Goal: Information Seeking & Learning: Find specific fact

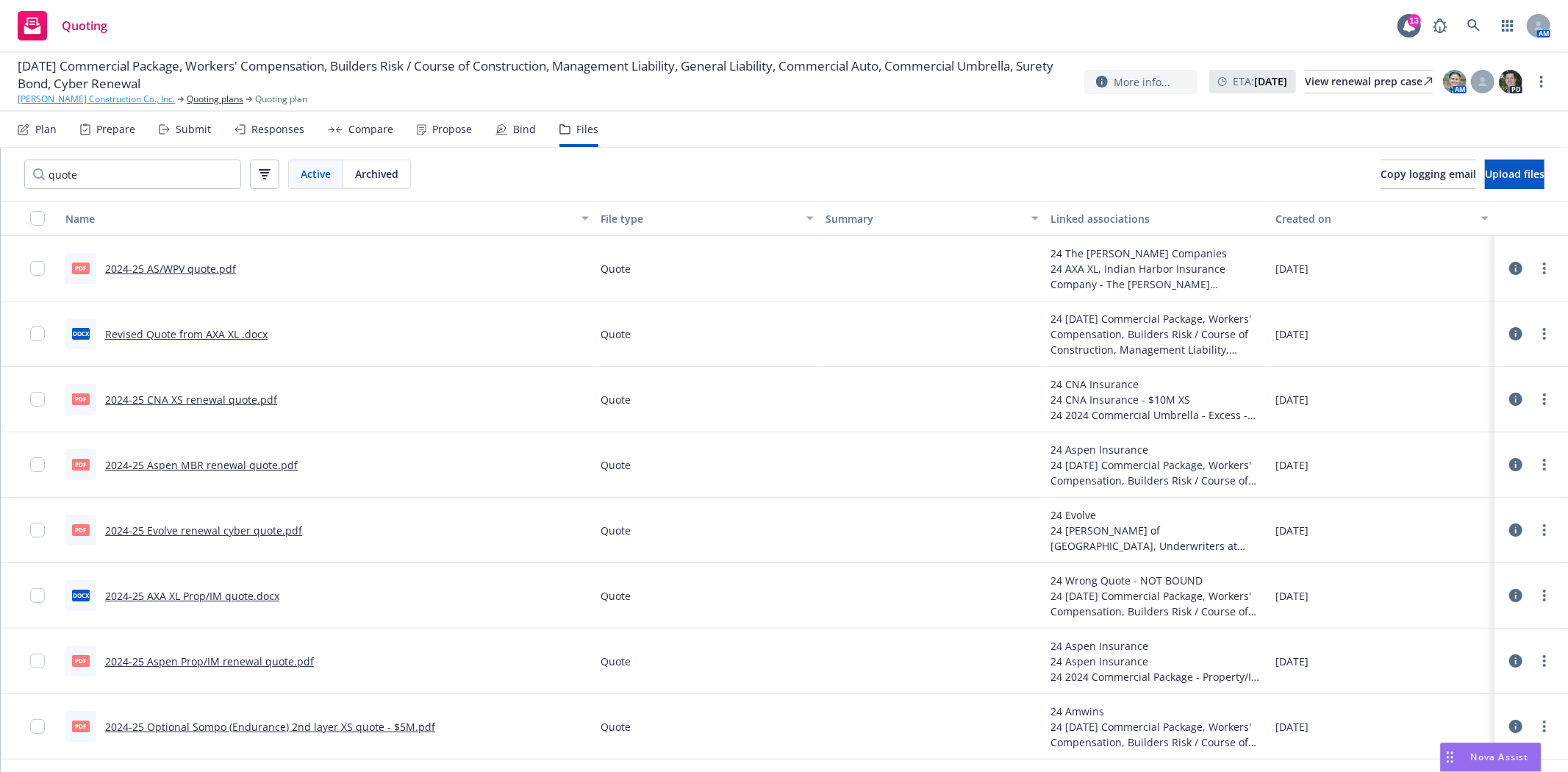
click at [49, 101] on link "Spiess Construction Co., Inc." at bounding box center [96, 98] width 158 height 13
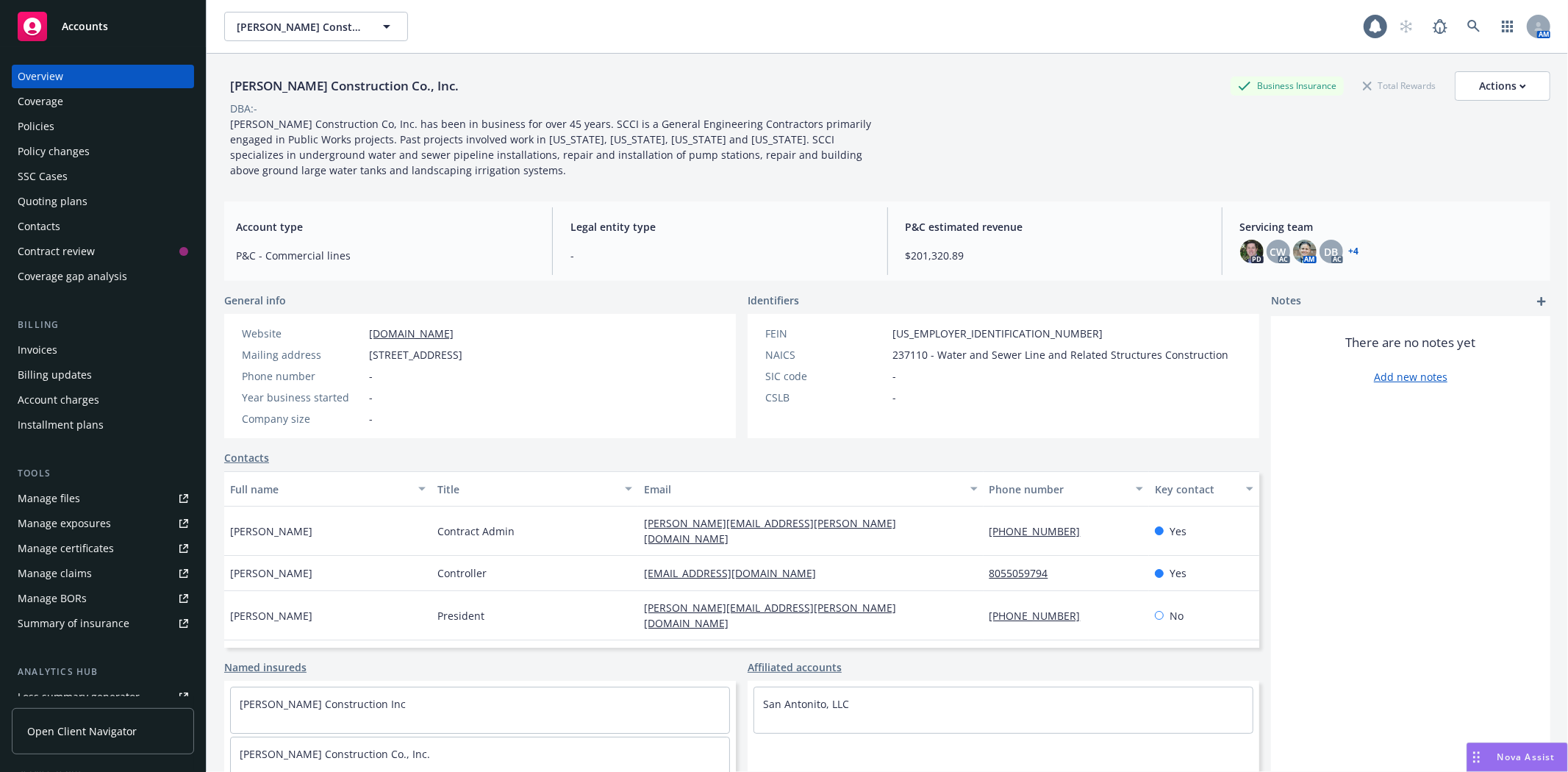
click at [104, 15] on div "Accounts" at bounding box center [103, 27] width 171 height 30
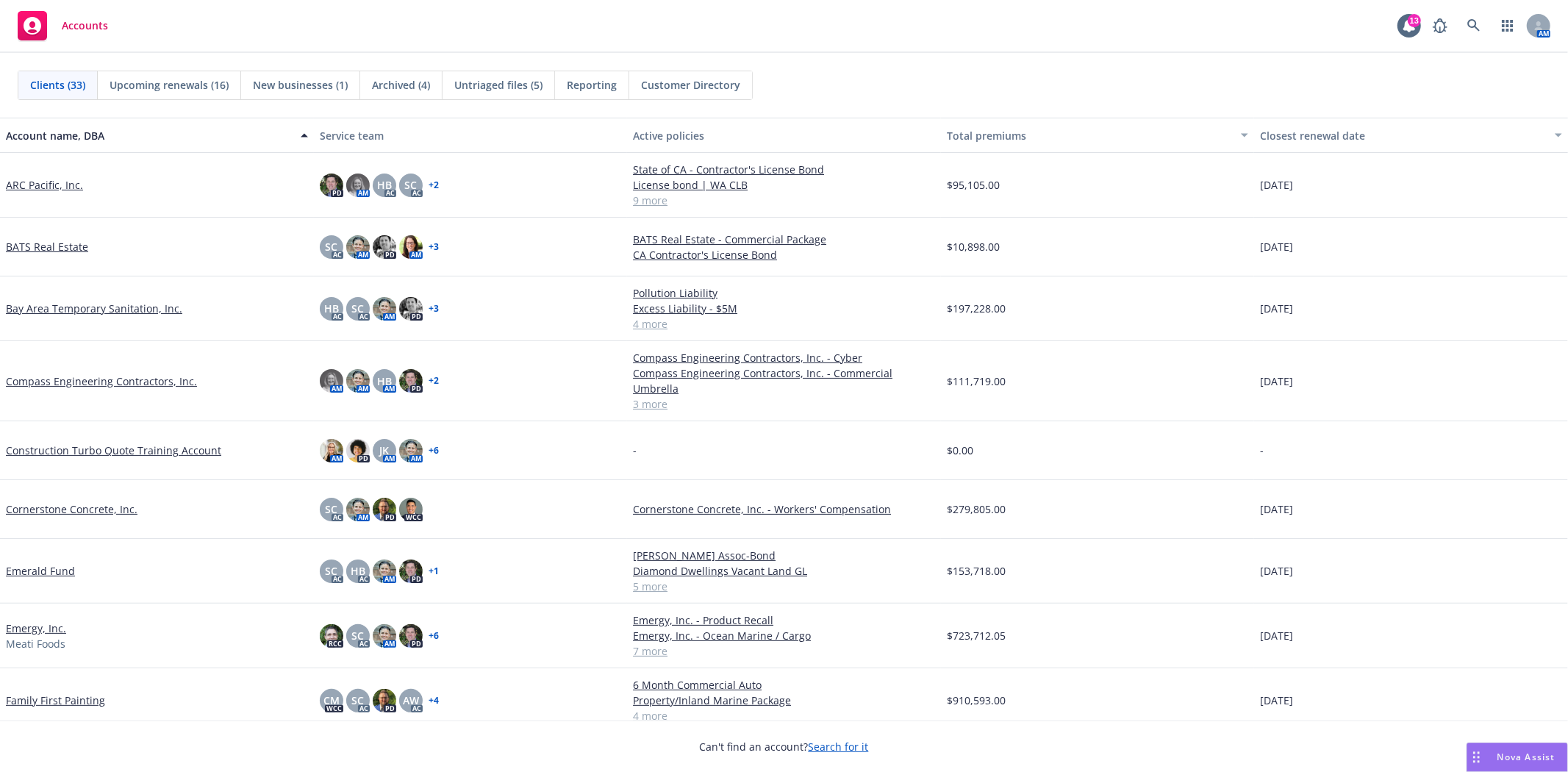
scroll to position [82, 0]
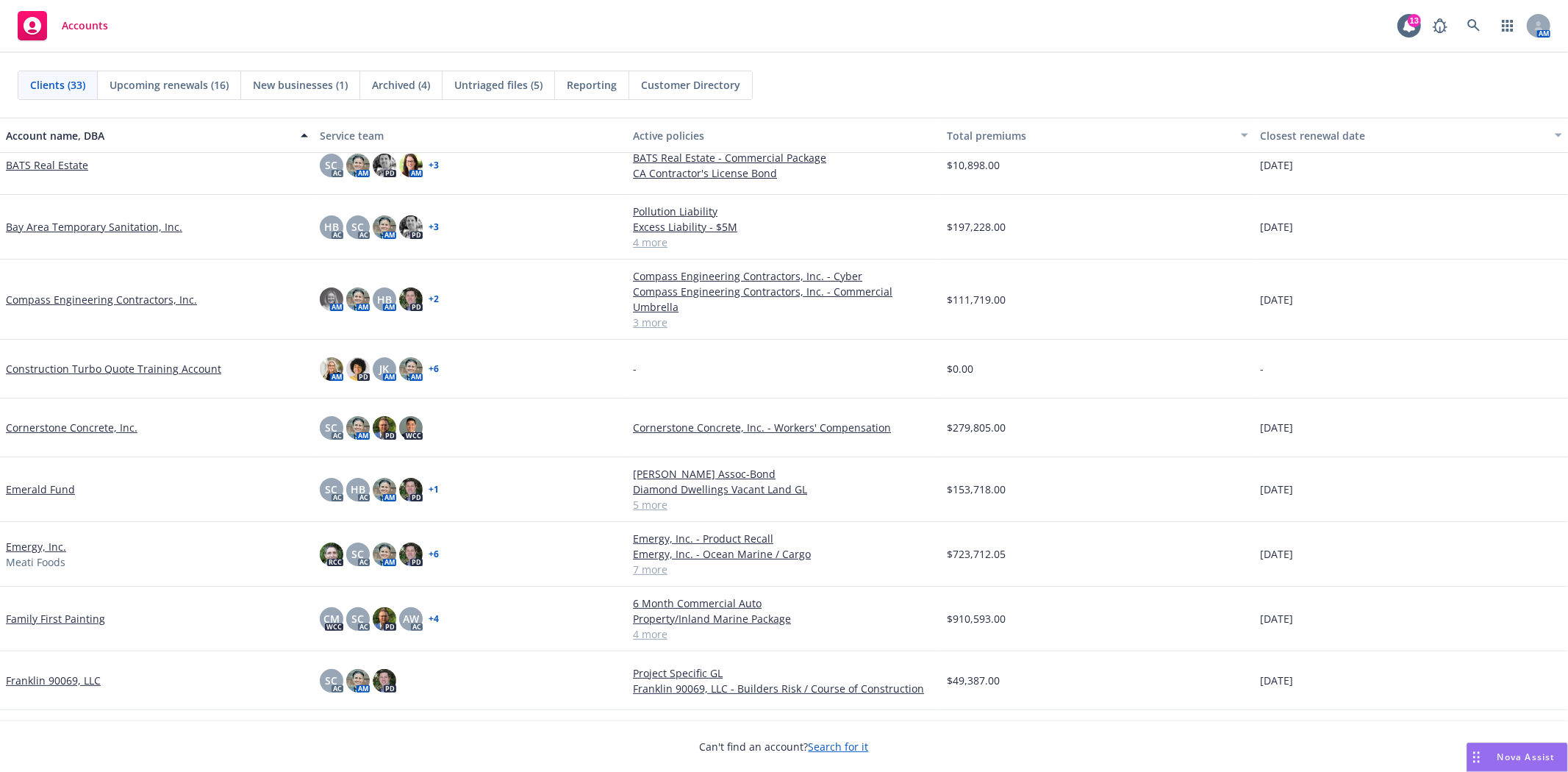
click at [142, 292] on link "Compass Engineering Contractors, Inc." at bounding box center [101, 300] width 191 height 16
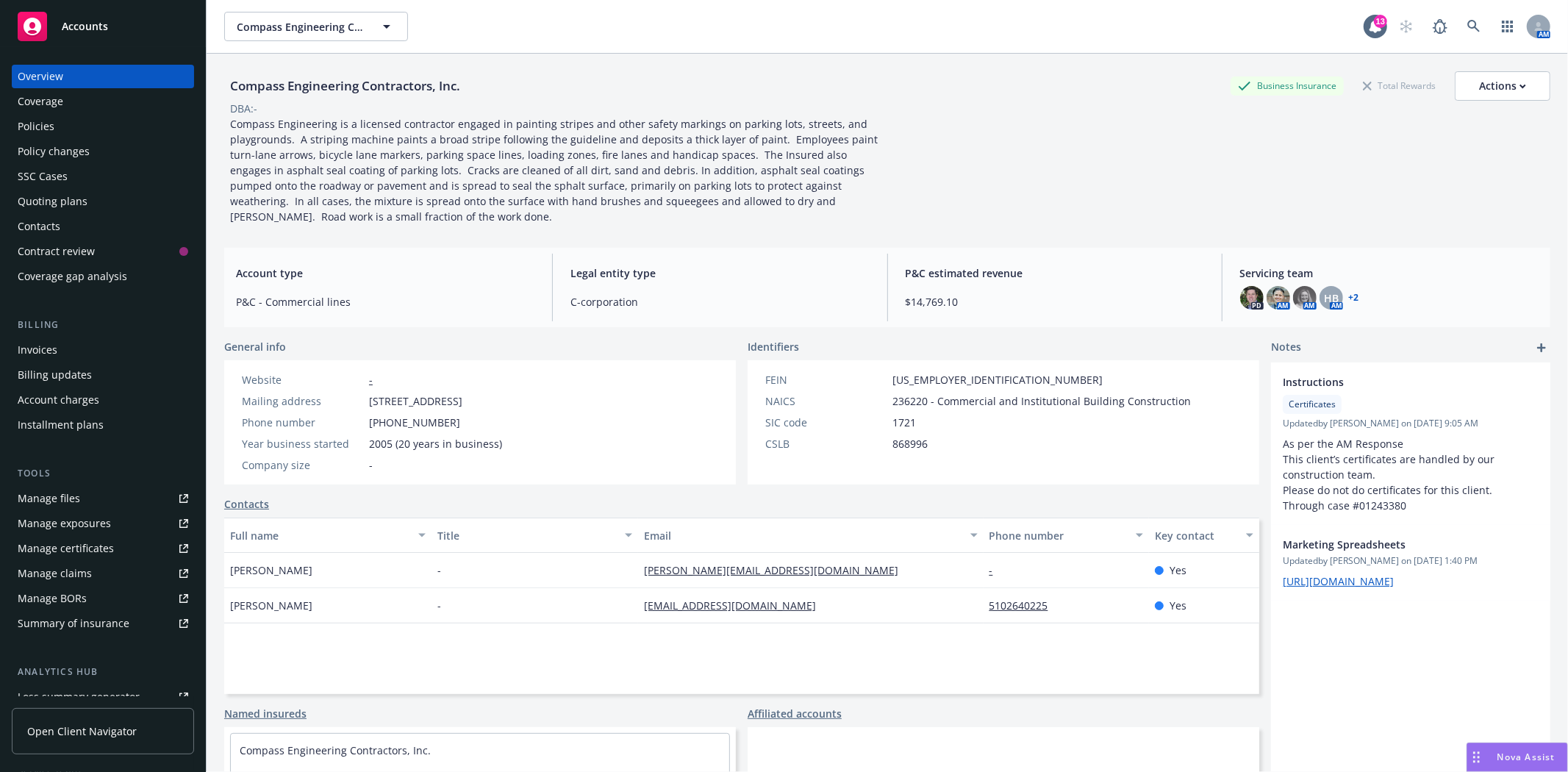
click at [66, 193] on div "Quoting plans" at bounding box center [52, 201] width 70 height 24
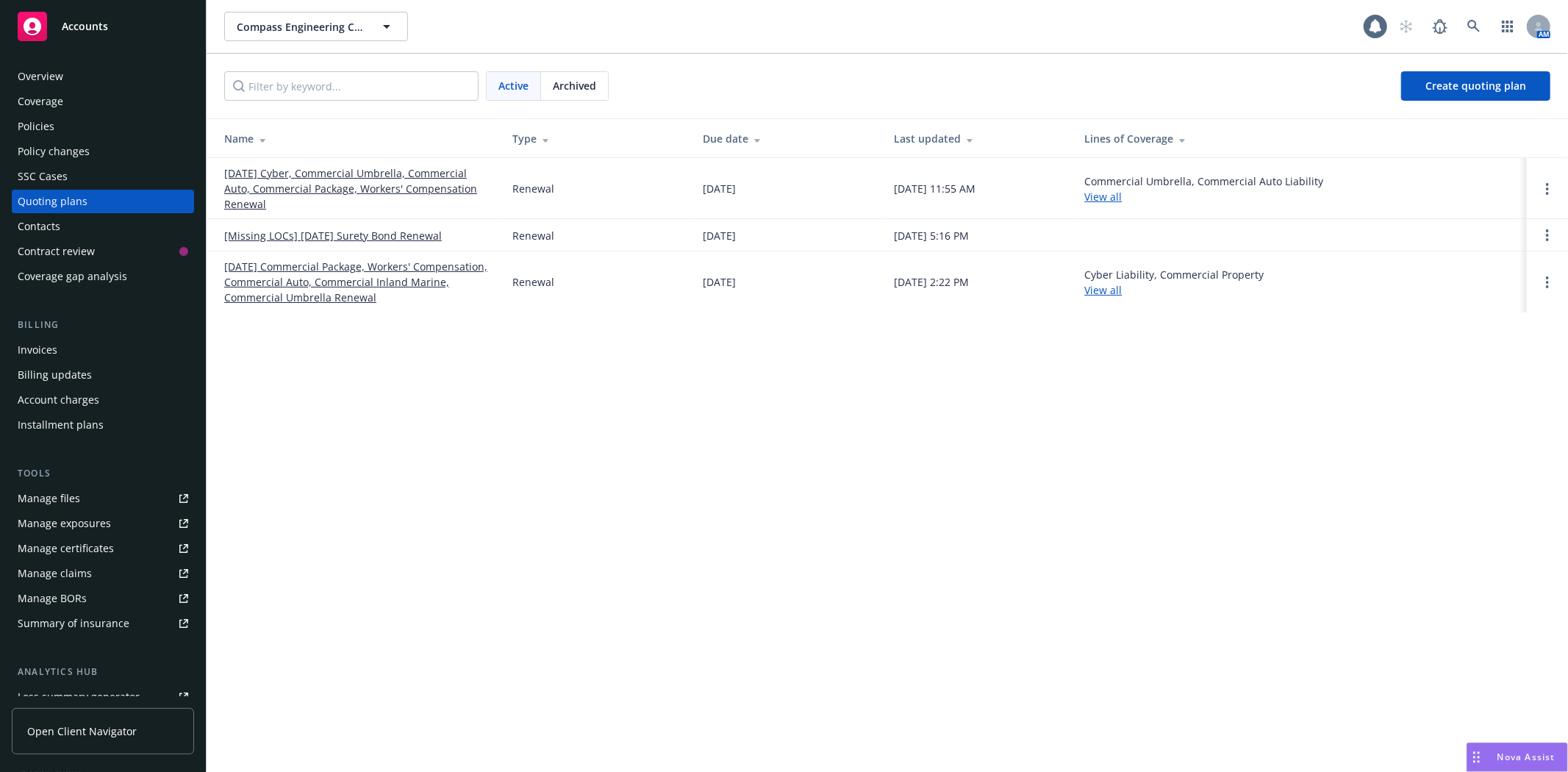
click at [309, 190] on link "09/01/25 Cyber, Commercial Umbrella, Commercial Auto, Commercial Package, Worke…" at bounding box center [356, 188] width 265 height 46
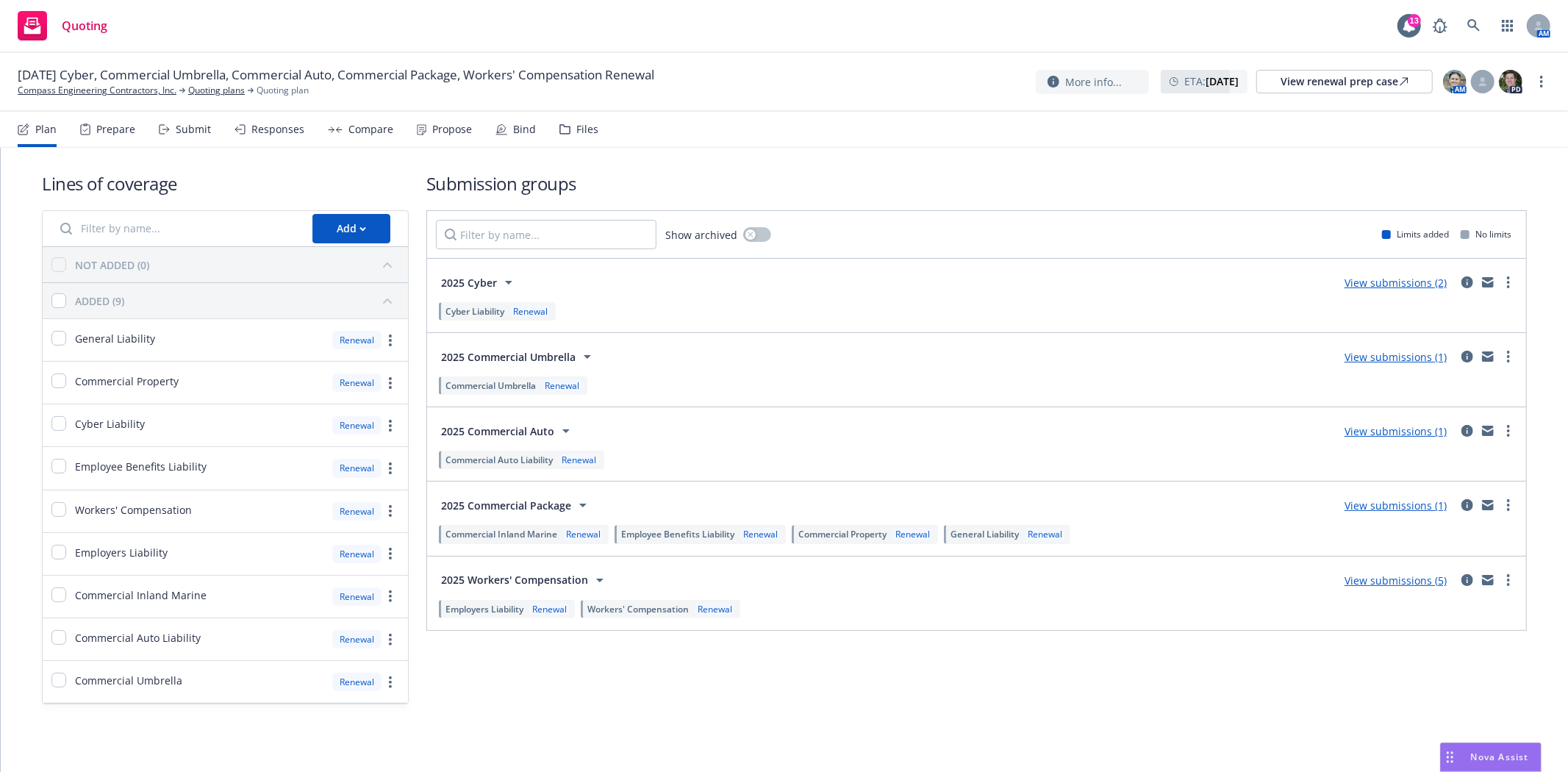
click at [172, 130] on div "Submit" at bounding box center [185, 129] width 52 height 36
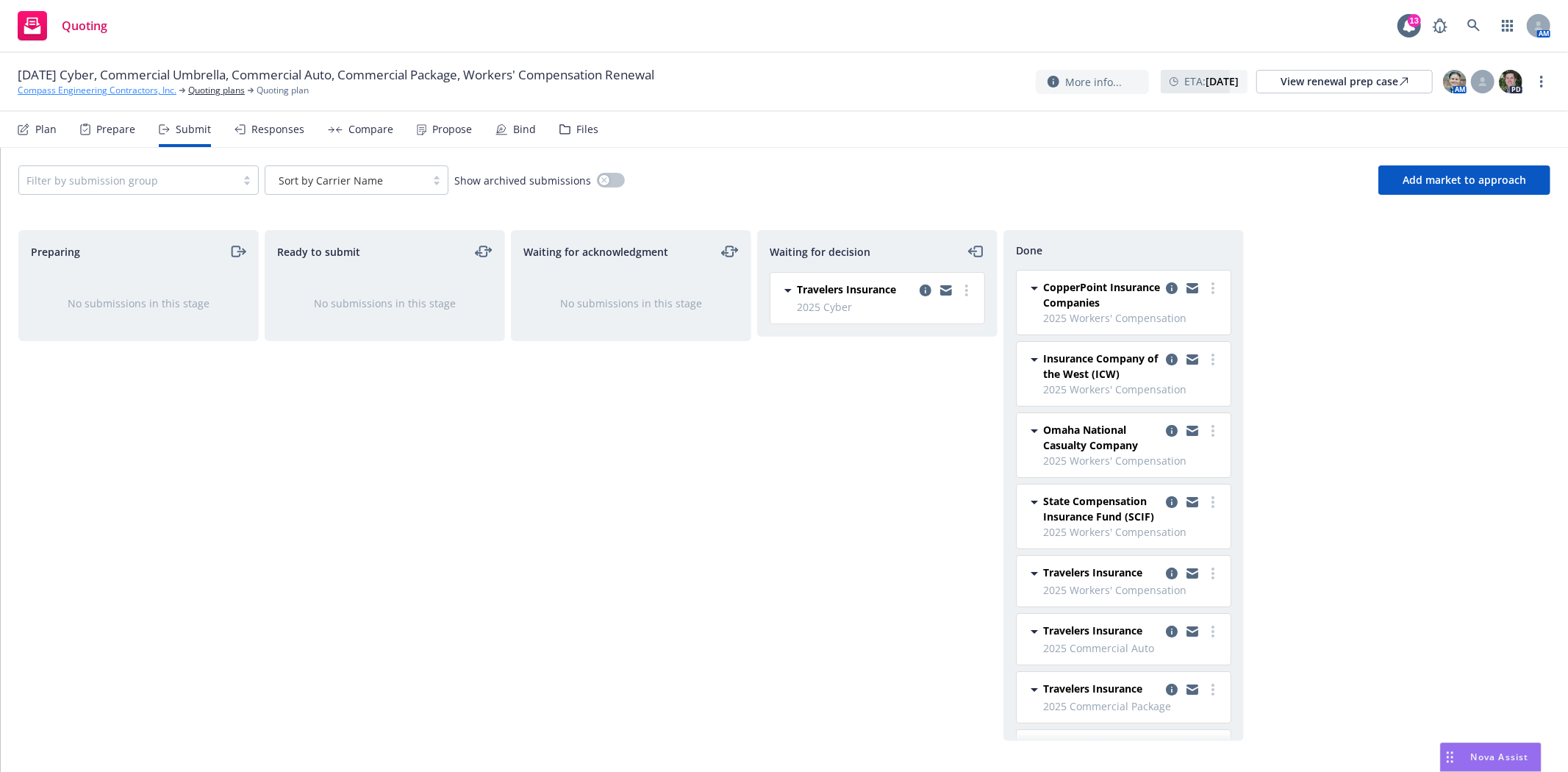
click at [96, 89] on link "Compass Engineering Contractors, Inc." at bounding box center [97, 90] width 159 height 13
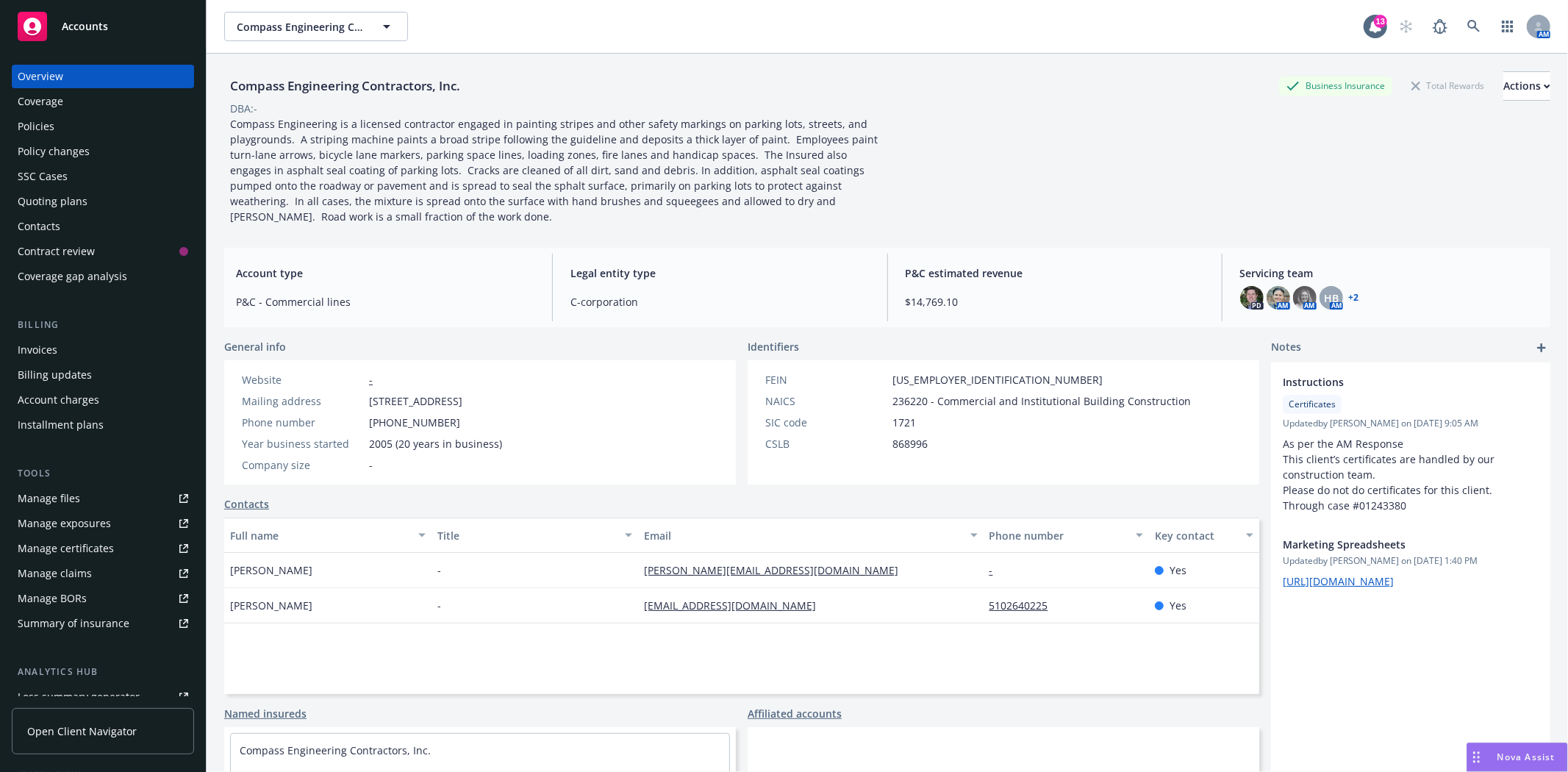
click at [97, 34] on div "Accounts" at bounding box center [103, 27] width 171 height 30
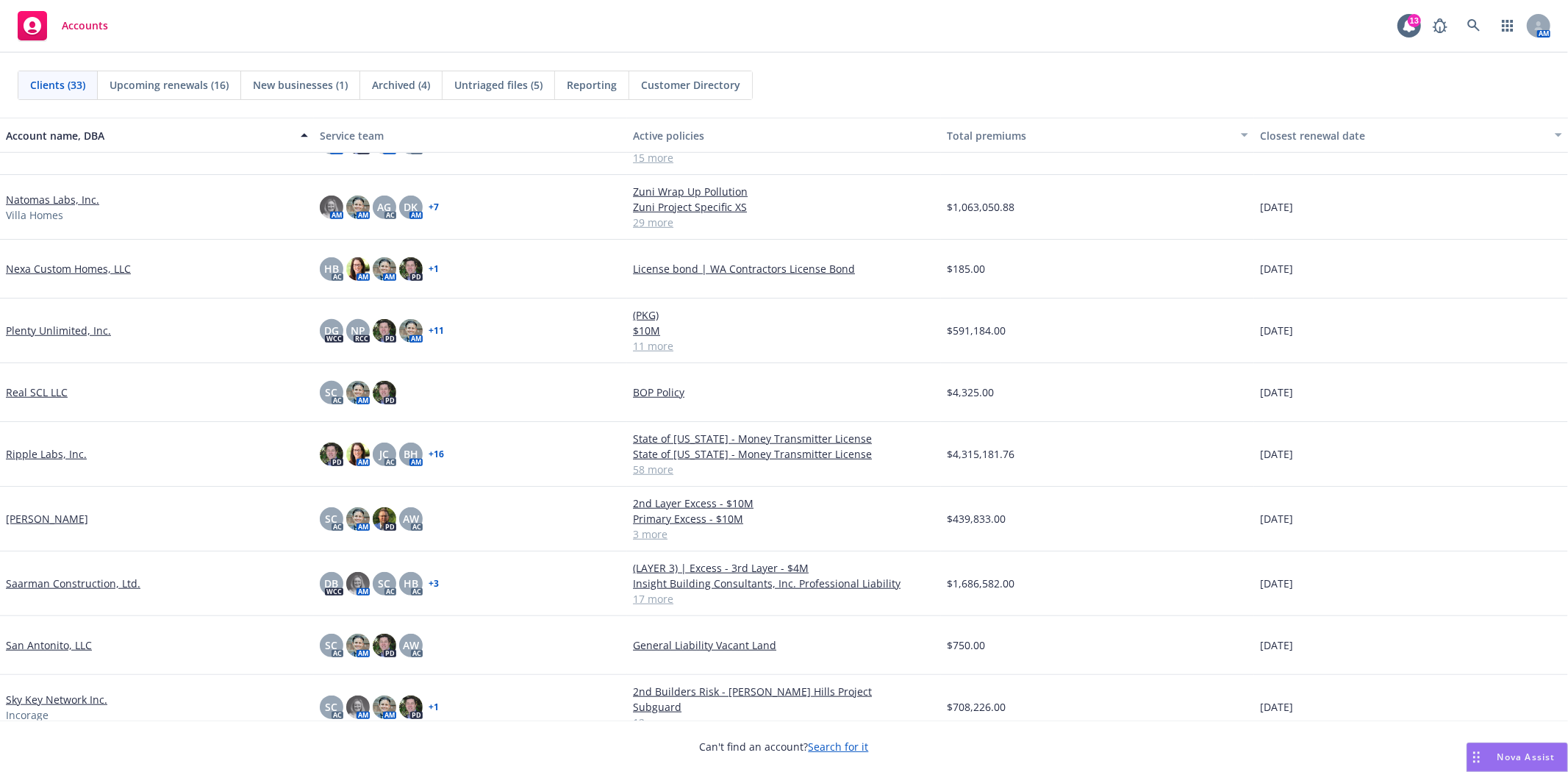
scroll to position [1373, 0]
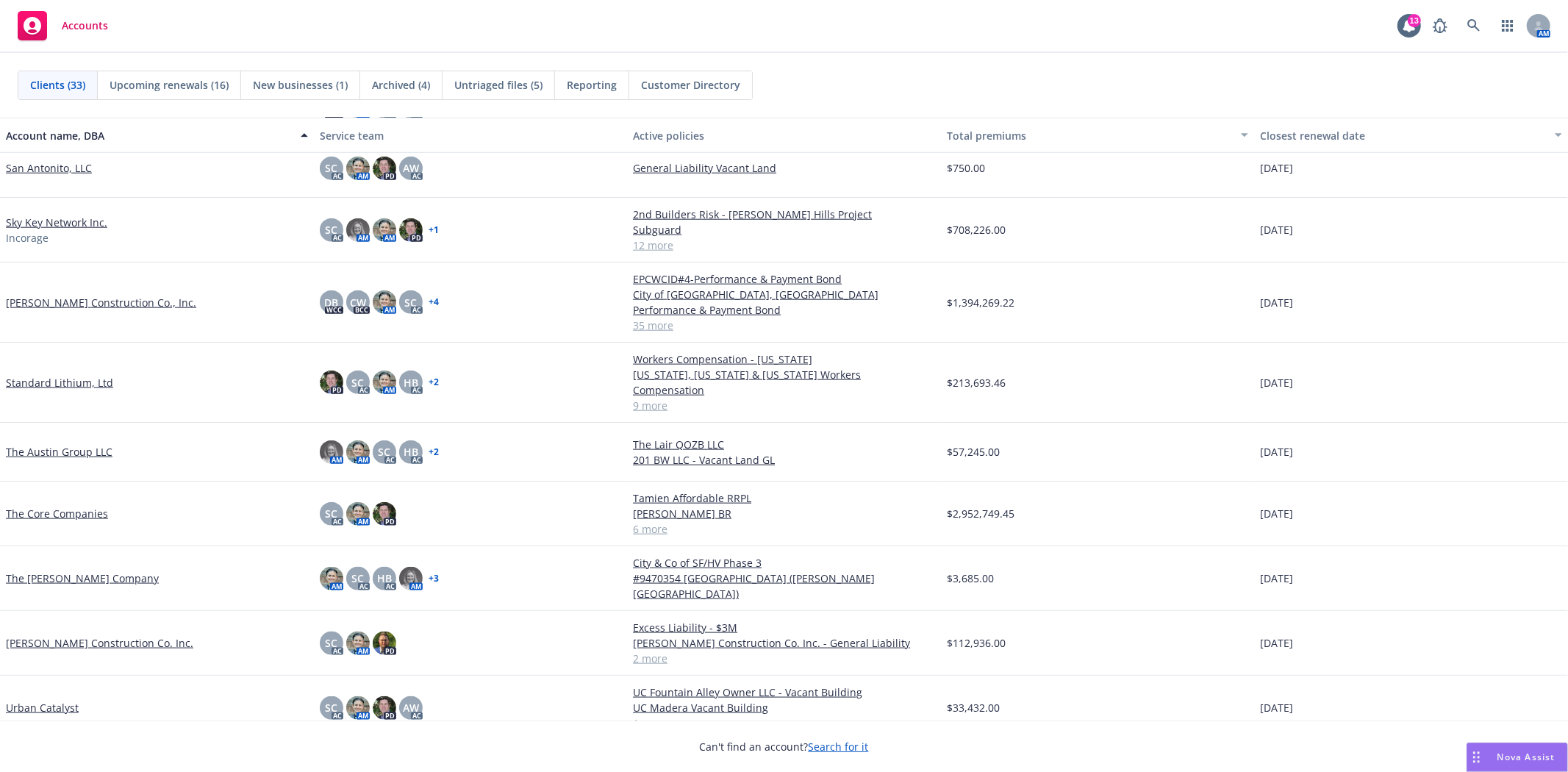
click at [78, 506] on link "The Core Companies" at bounding box center [57, 514] width 102 height 16
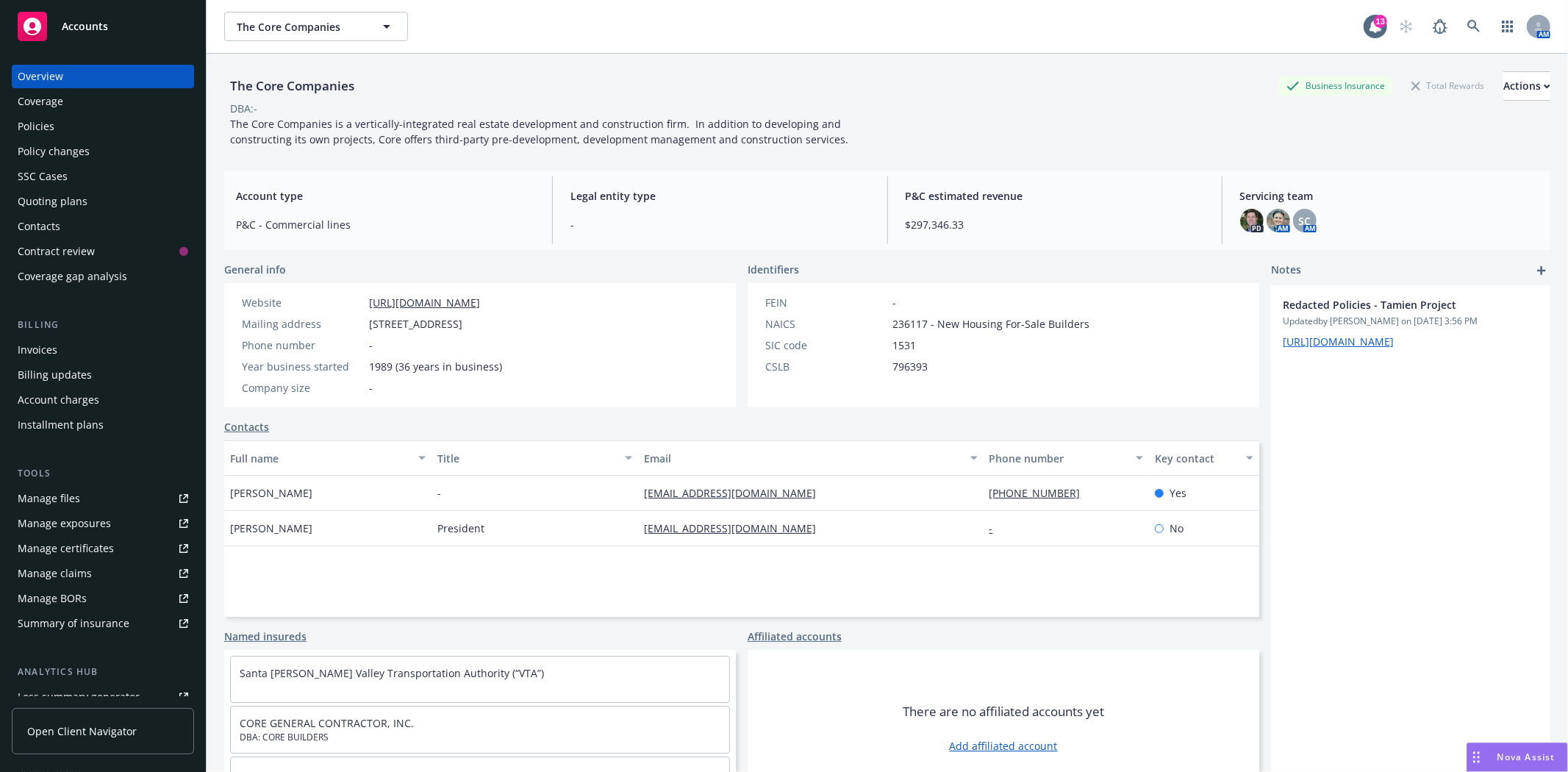
click at [79, 491] on link "Manage files" at bounding box center [103, 498] width 182 height 24
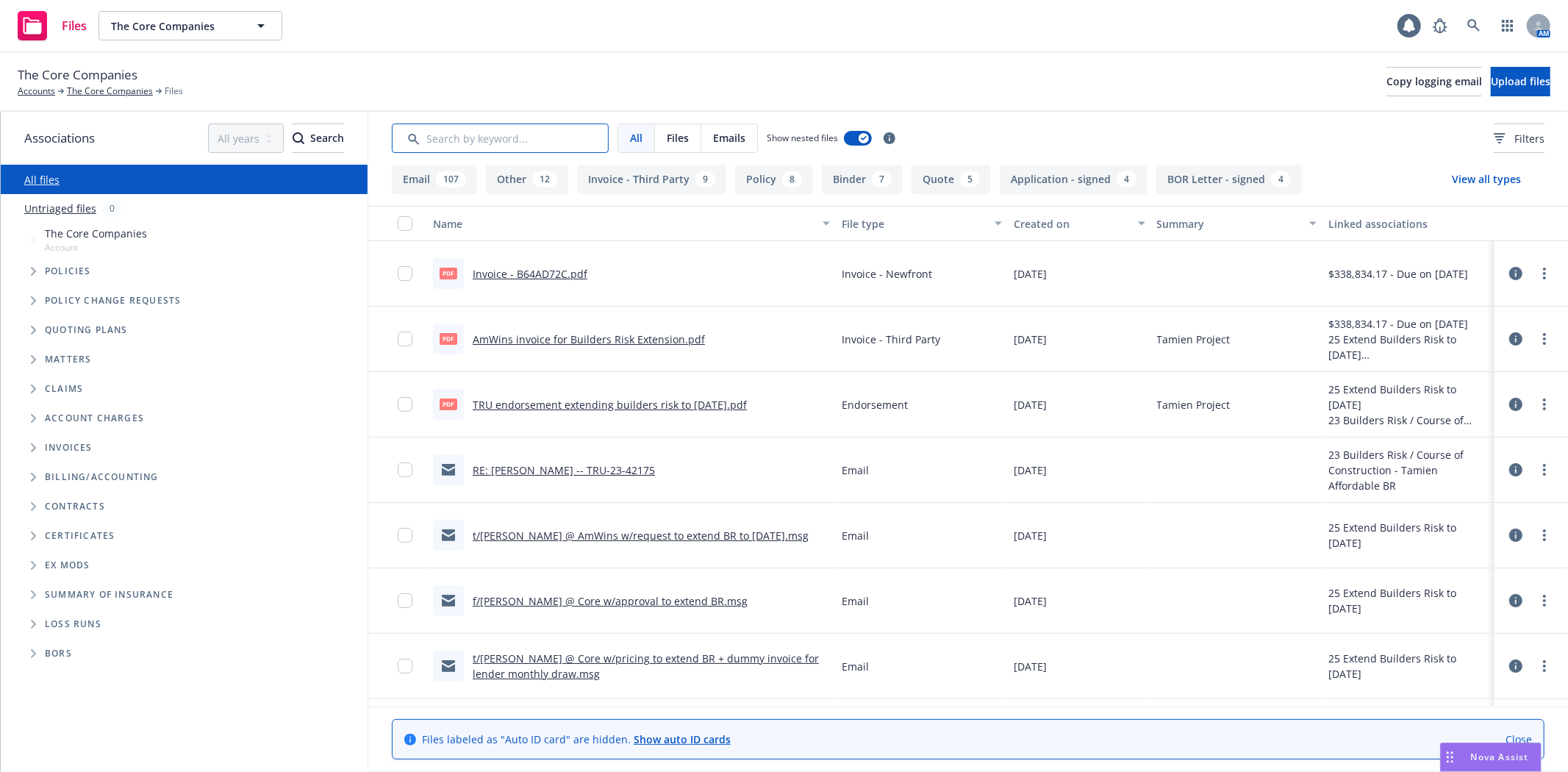
click at [491, 133] on input "Search by keyword..." at bounding box center [500, 139] width 217 height 30
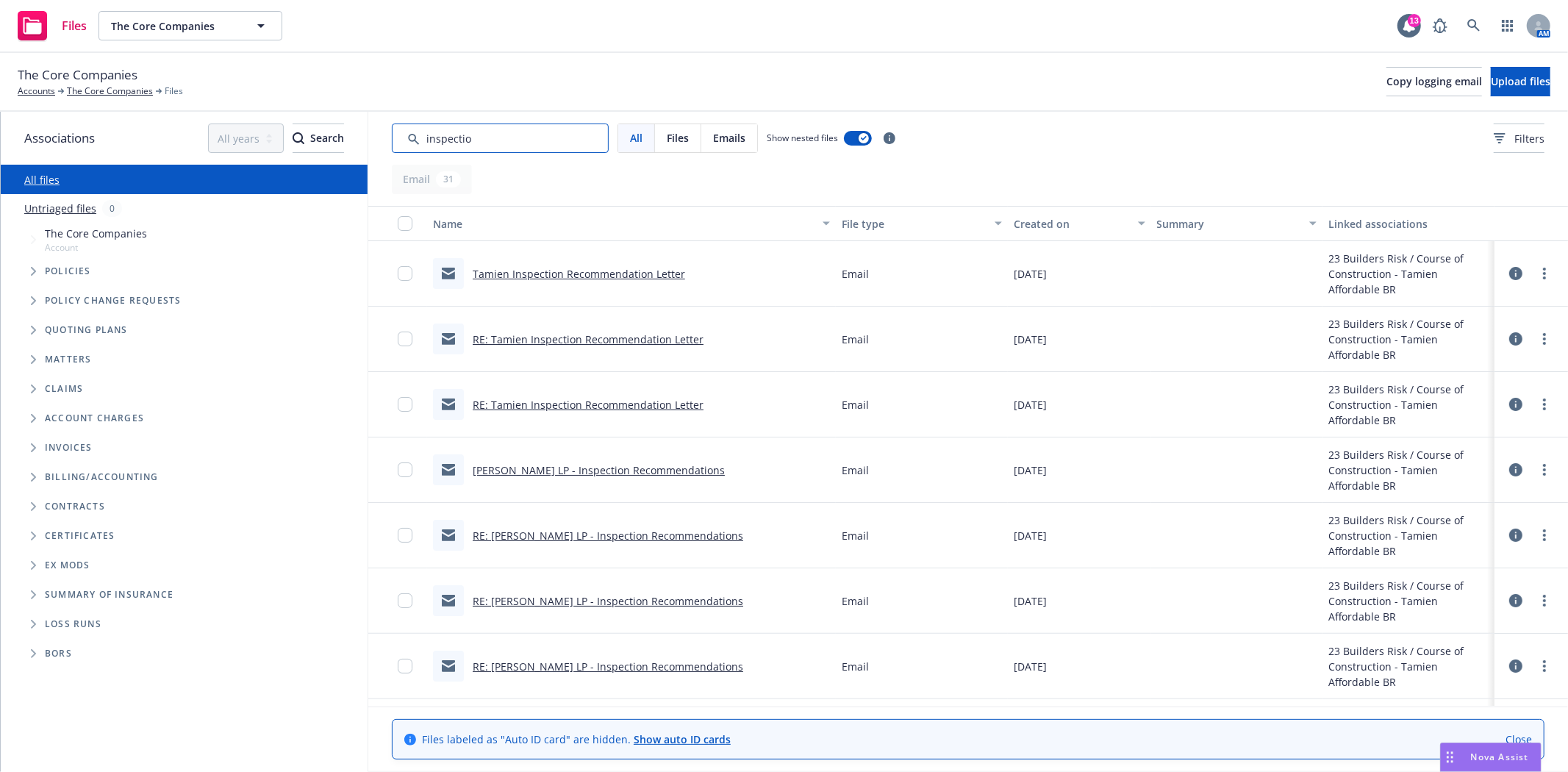
type input "inspectio"
click at [614, 272] on link "Tamien Inspection Recommendation Letter" at bounding box center [579, 274] width 213 height 14
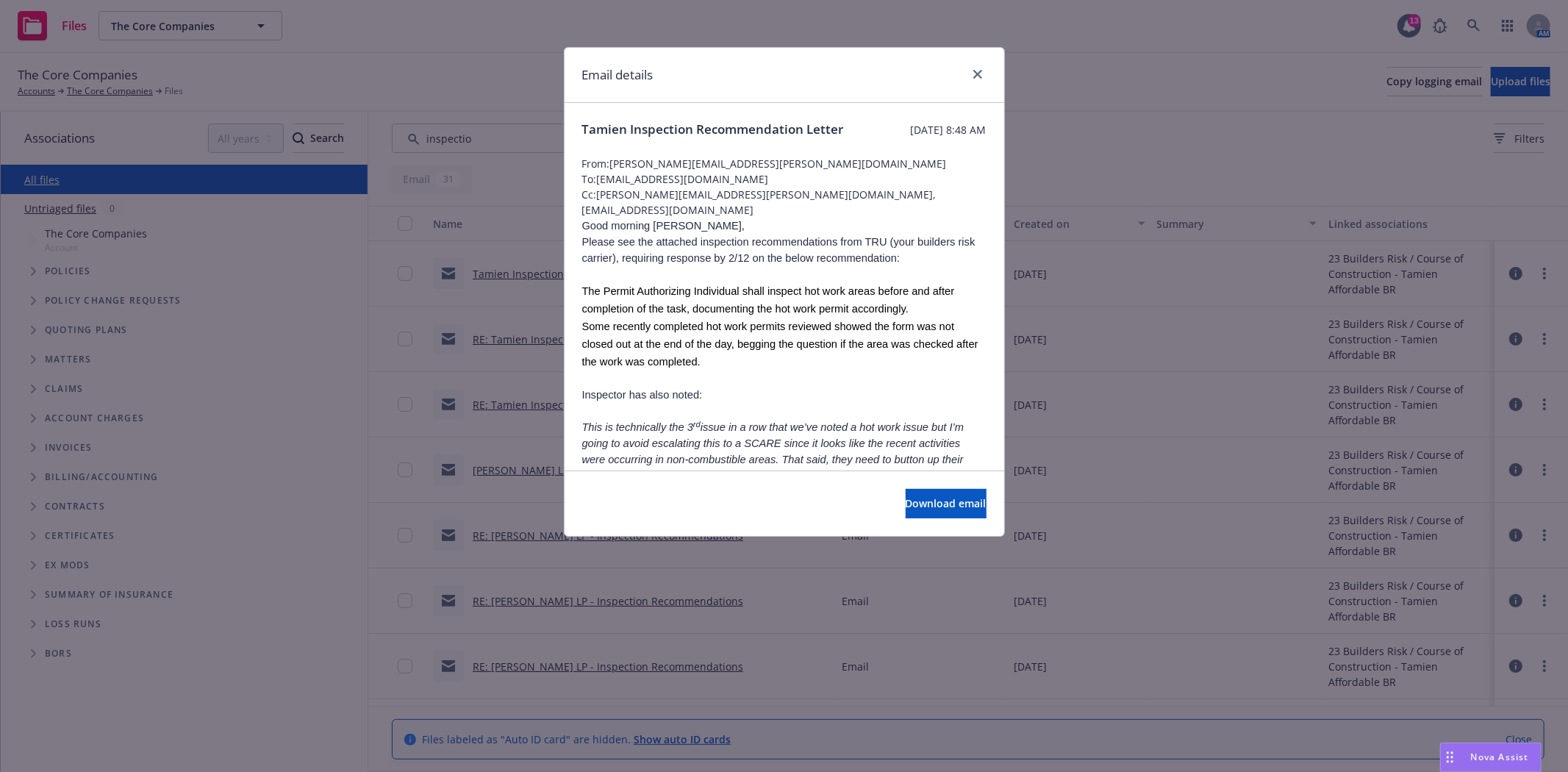
scroll to position [82, 0]
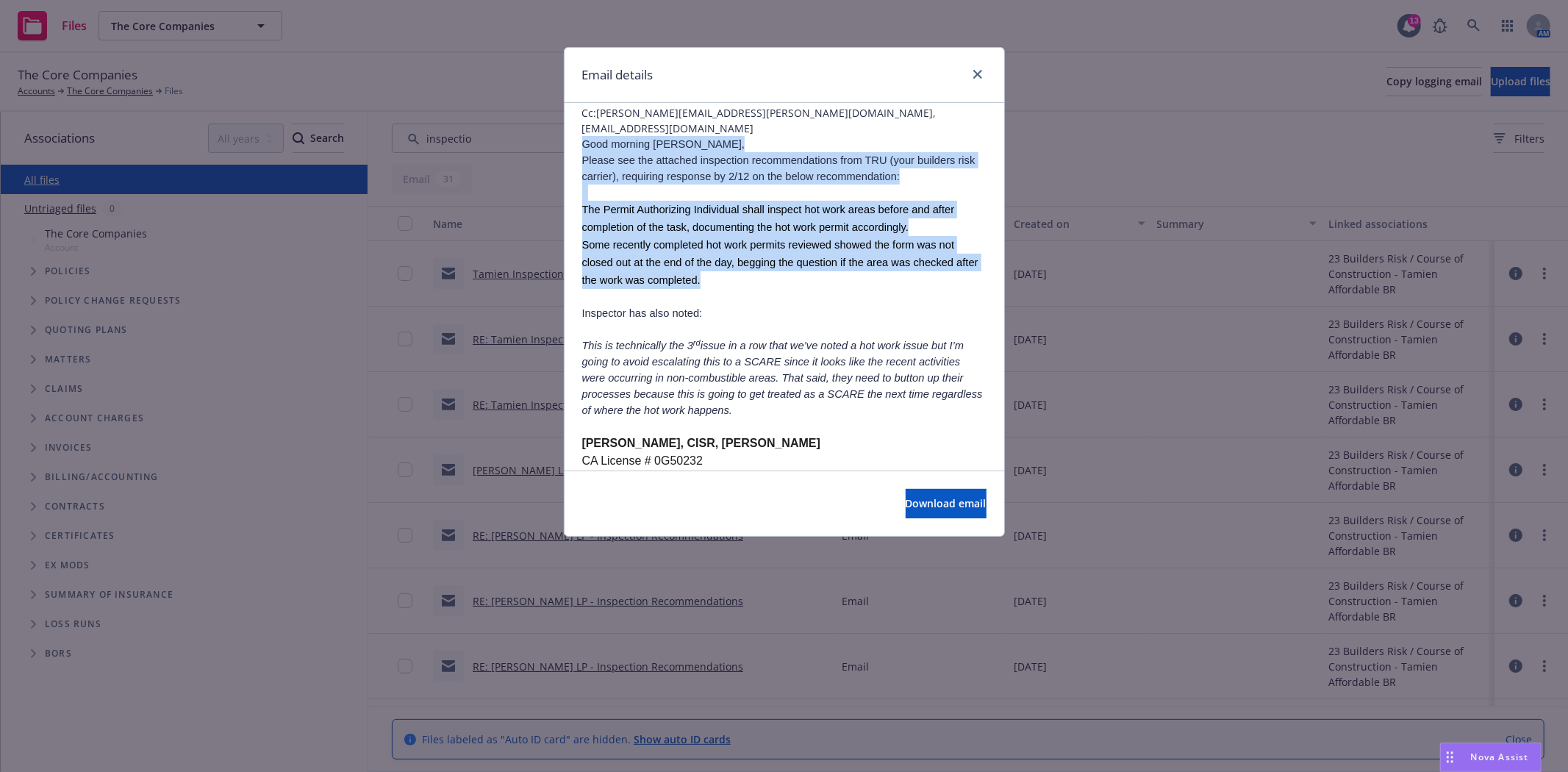
drag, startPoint x: 583, startPoint y: 164, endPoint x: 931, endPoint y: 300, distance: 373.6
click at [931, 300] on div "Good morning Mechelle, Please see the attached inspection recommendations from …" at bounding box center [784, 419] width 404 height 567
copy div "Good morning Mechelle, Please see the attached inspection recommendations from …"
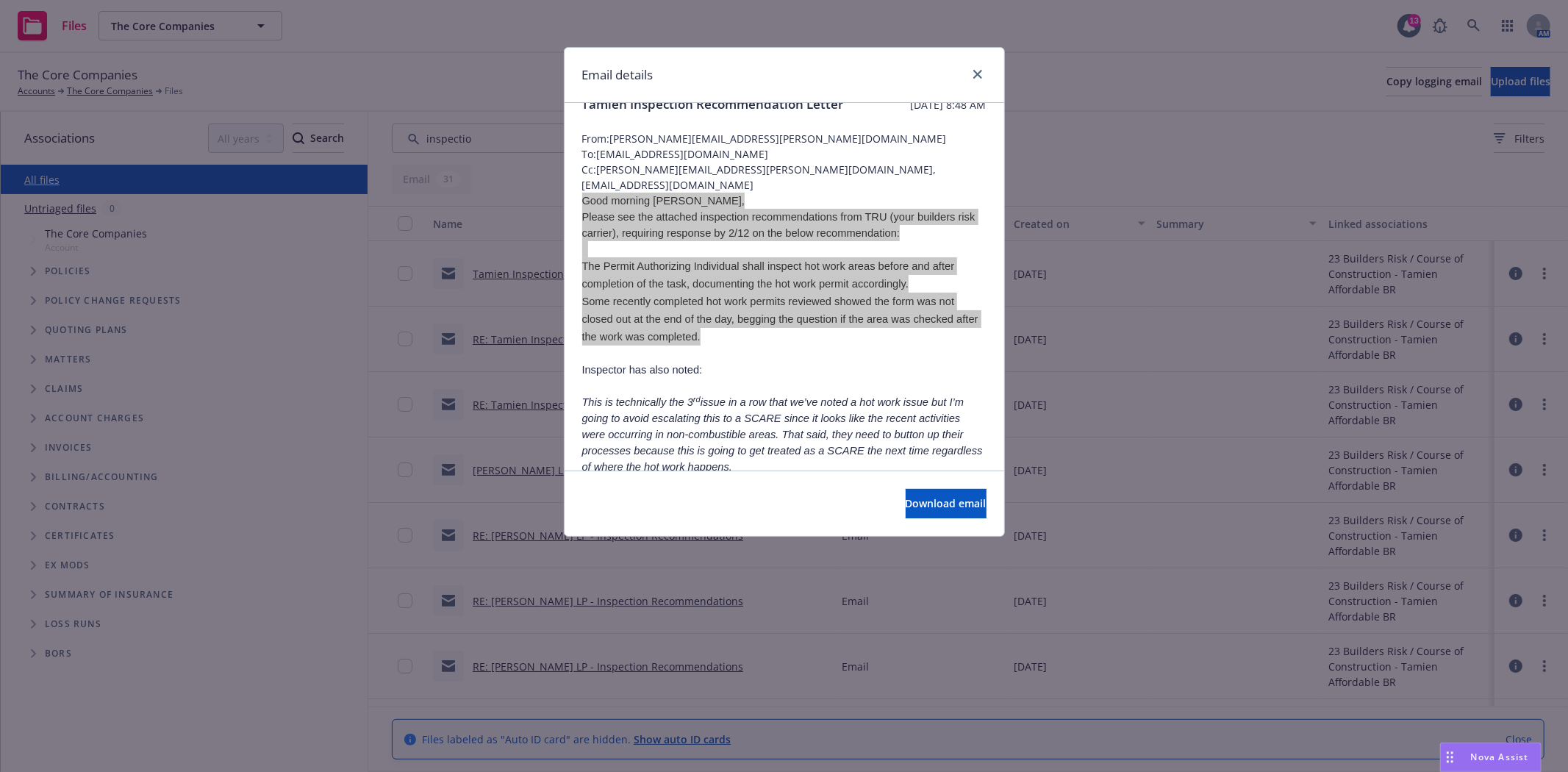
scroll to position [0, 0]
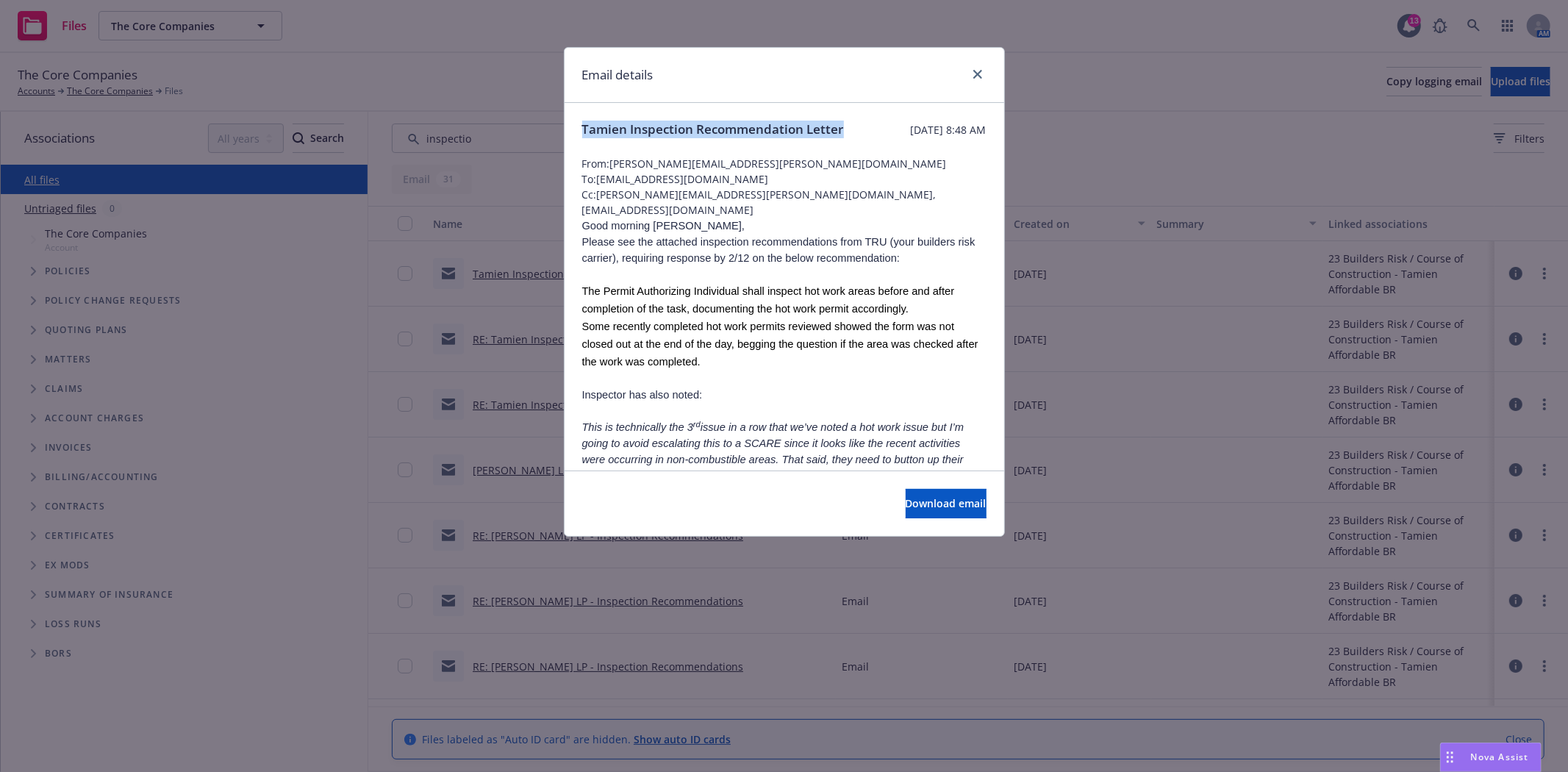
drag, startPoint x: 582, startPoint y: 128, endPoint x: 618, endPoint y: 153, distance: 43.8
click at [618, 139] on span "Tamien Inspection Recommendation Letter" at bounding box center [713, 129] width 261 height 17
copy span "Tamien Inspection Recommendation Letter"
click at [978, 78] on icon "close" at bounding box center [977, 74] width 9 height 9
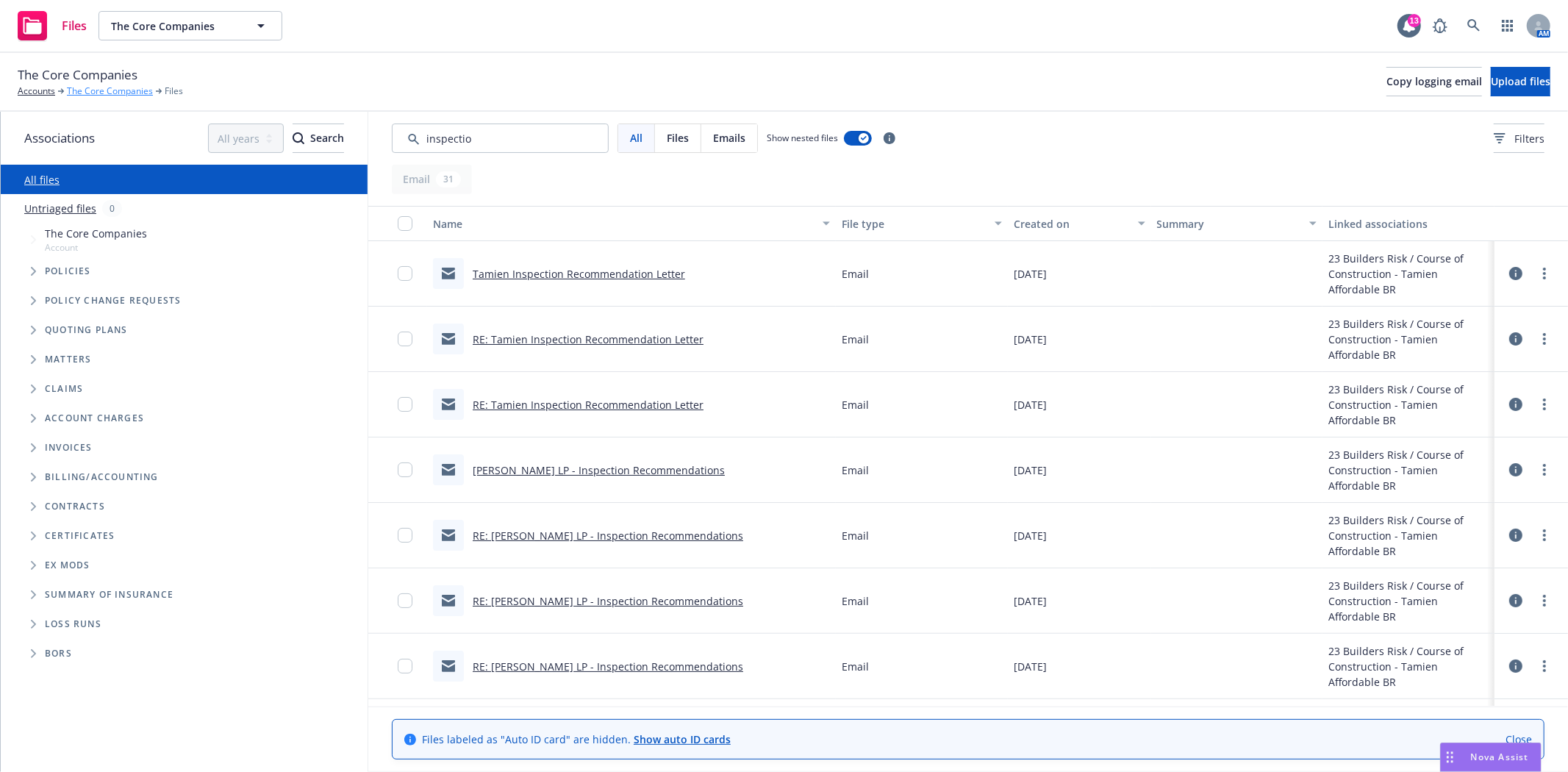
click at [116, 92] on link "The Core Companies" at bounding box center [110, 91] width 86 height 13
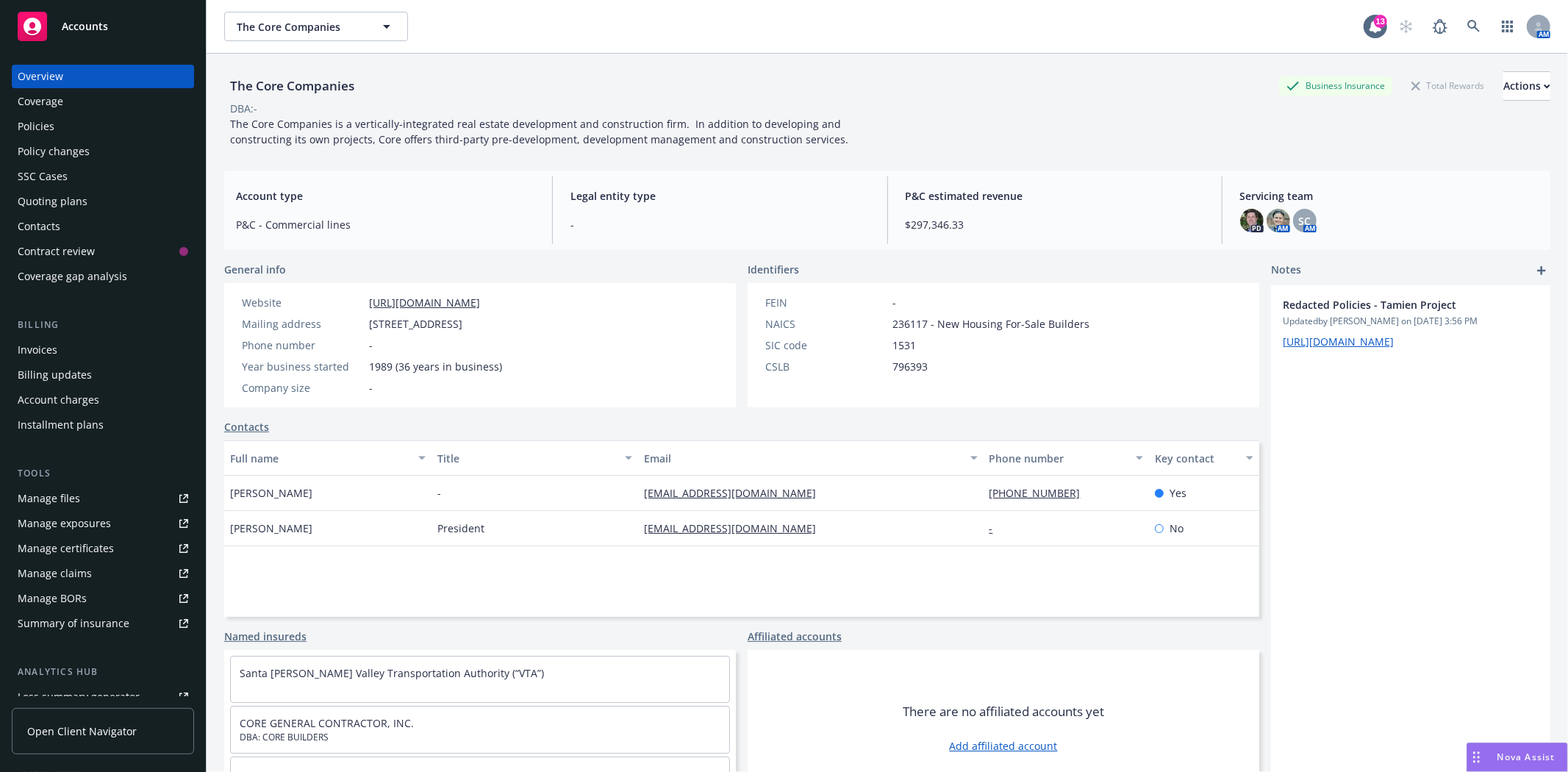
click at [48, 122] on div "Policies" at bounding box center [36, 126] width 37 height 24
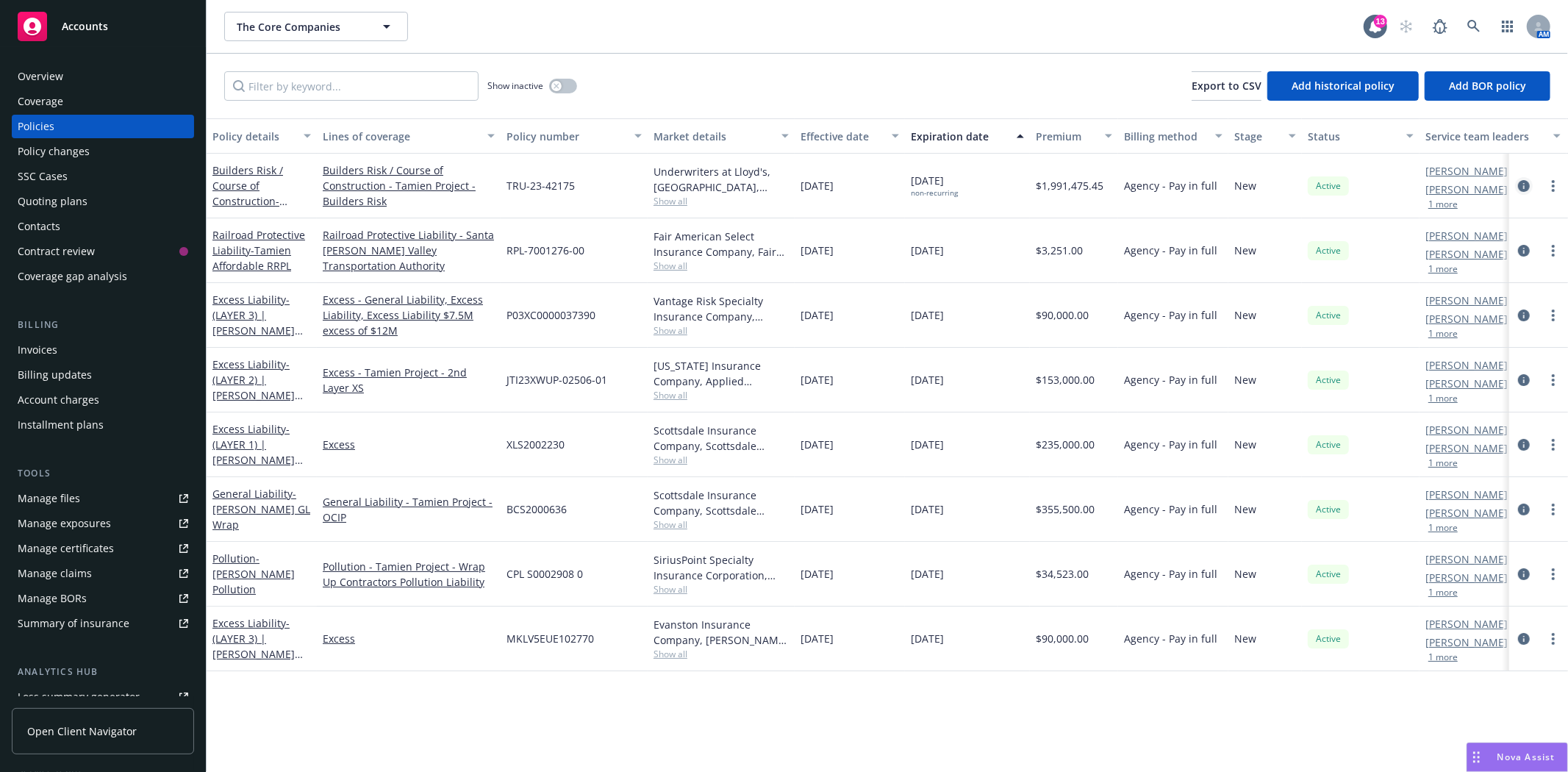
click at [1523, 186] on icon "circleInformation" at bounding box center [1524, 186] width 12 height 12
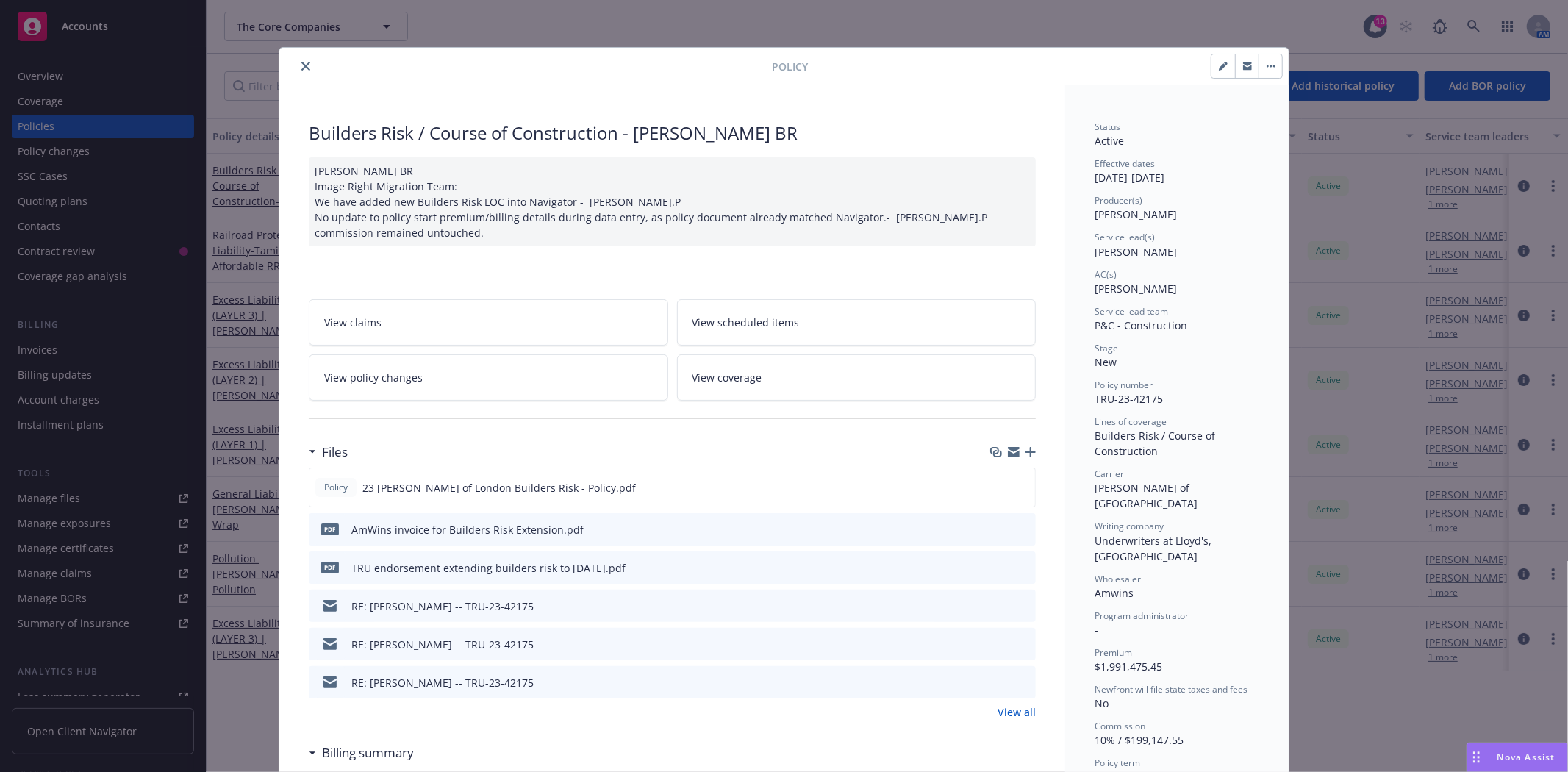
click at [1235, 66] on button "button" at bounding box center [1247, 65] width 24 height 24
click at [301, 66] on icon "close" at bounding box center [306, 66] width 9 height 9
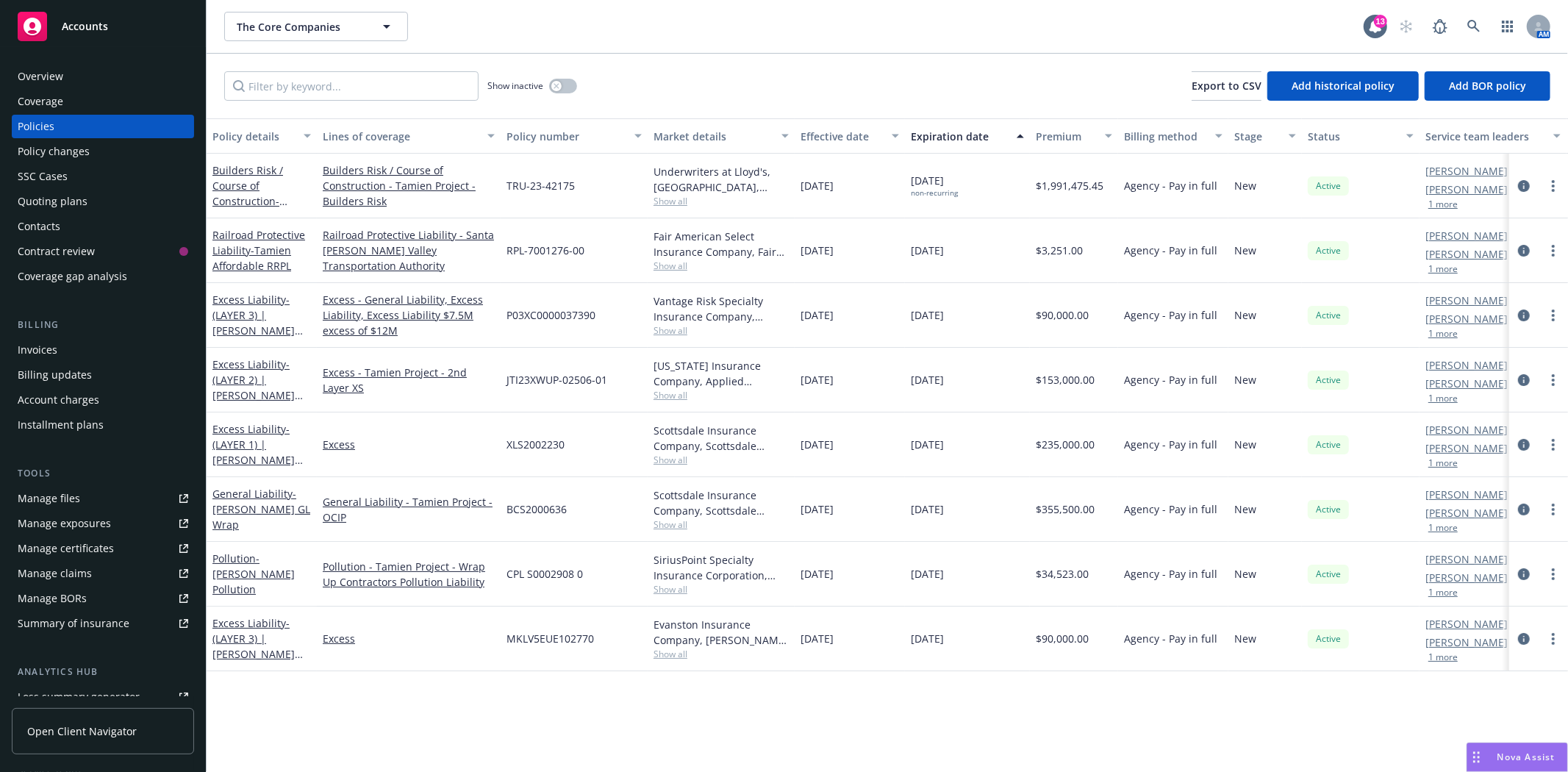
click at [85, 31] on span "Accounts" at bounding box center [84, 27] width 46 height 12
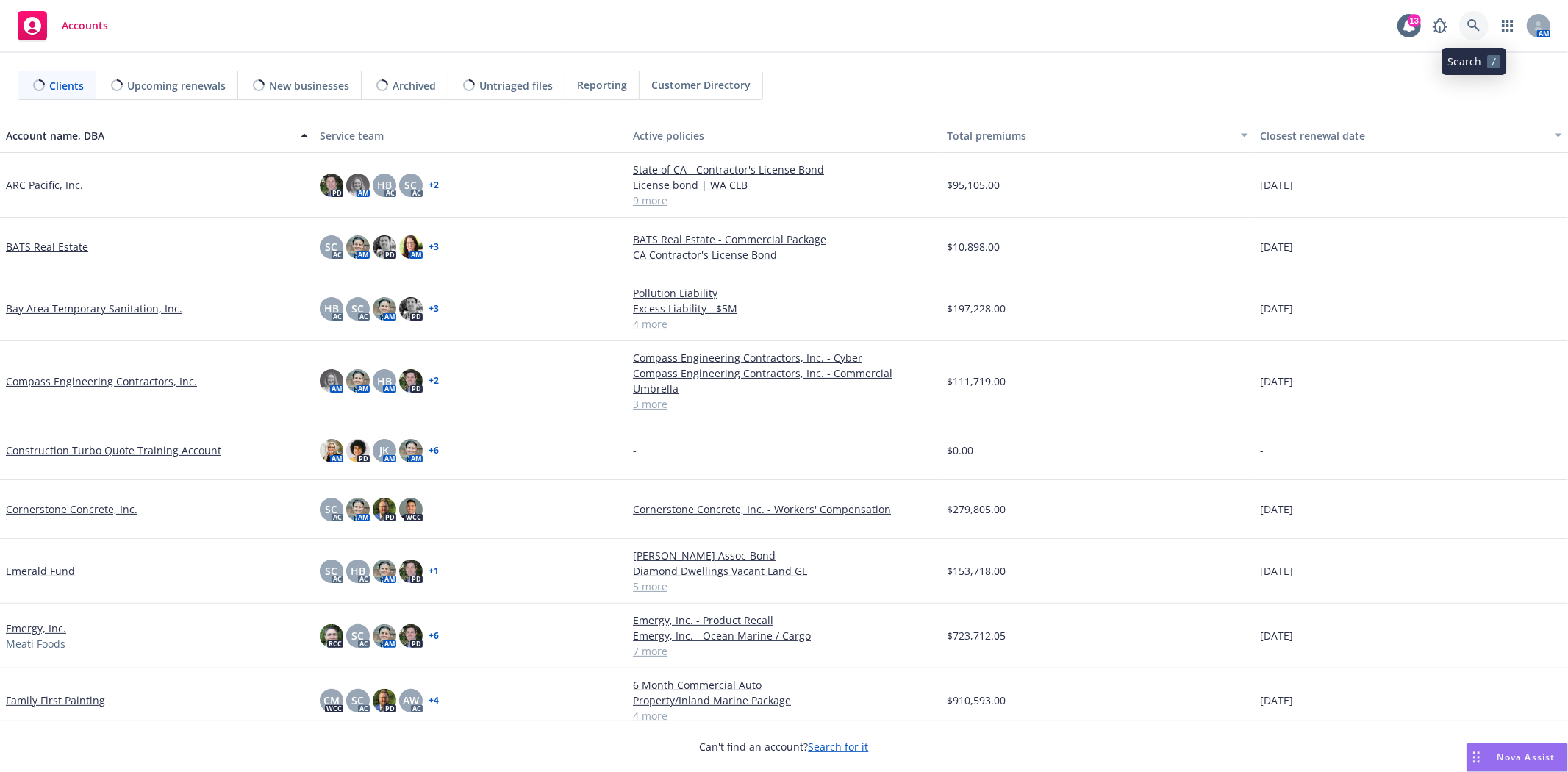
click at [1476, 26] on icon at bounding box center [1474, 25] width 12 height 12
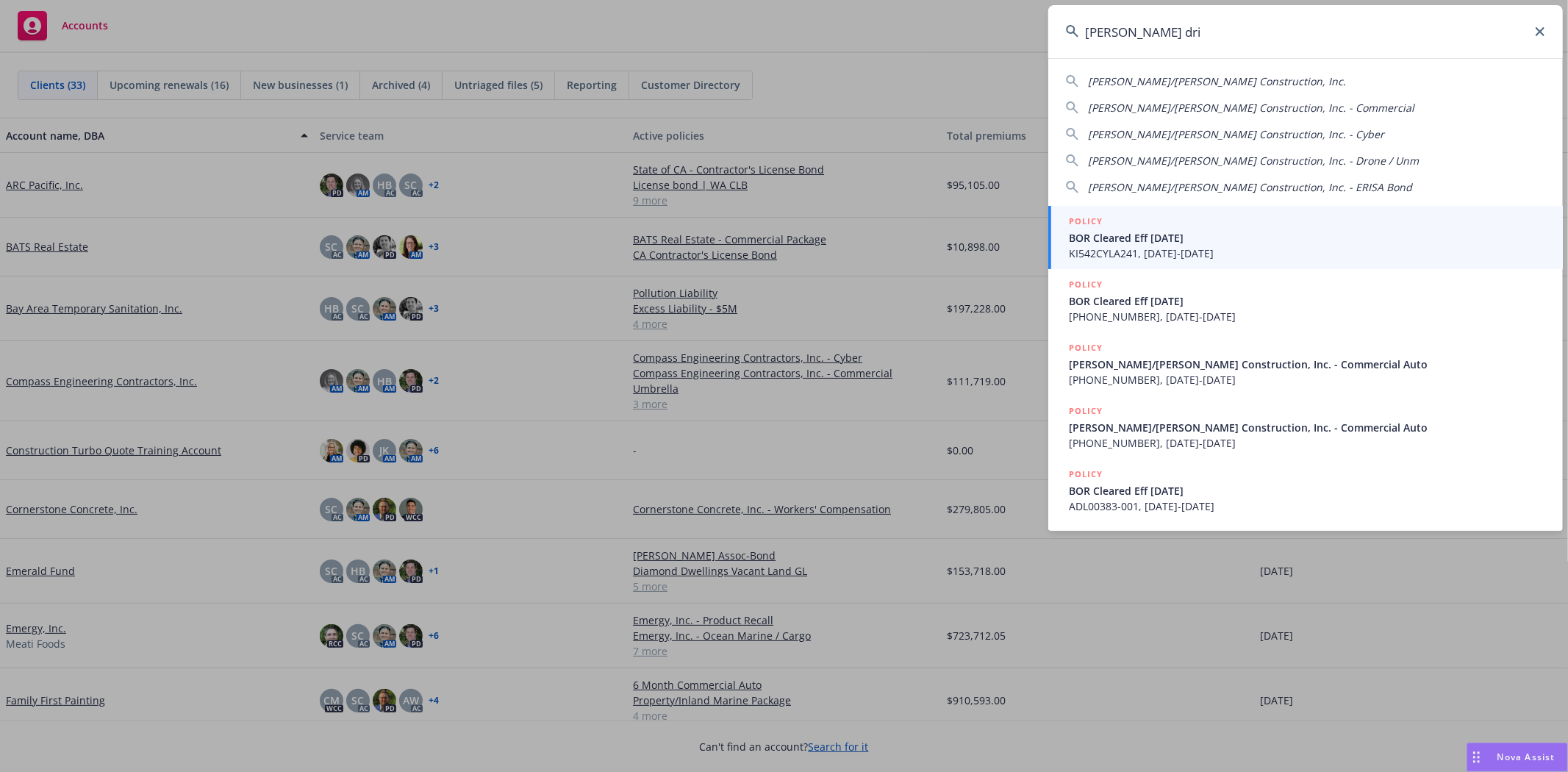
click at [1201, 77] on span "[PERSON_NAME]/[PERSON_NAME] Construction, Inc." at bounding box center [1217, 81] width 258 height 14
type input "[PERSON_NAME]/[PERSON_NAME] Construction, Inc."
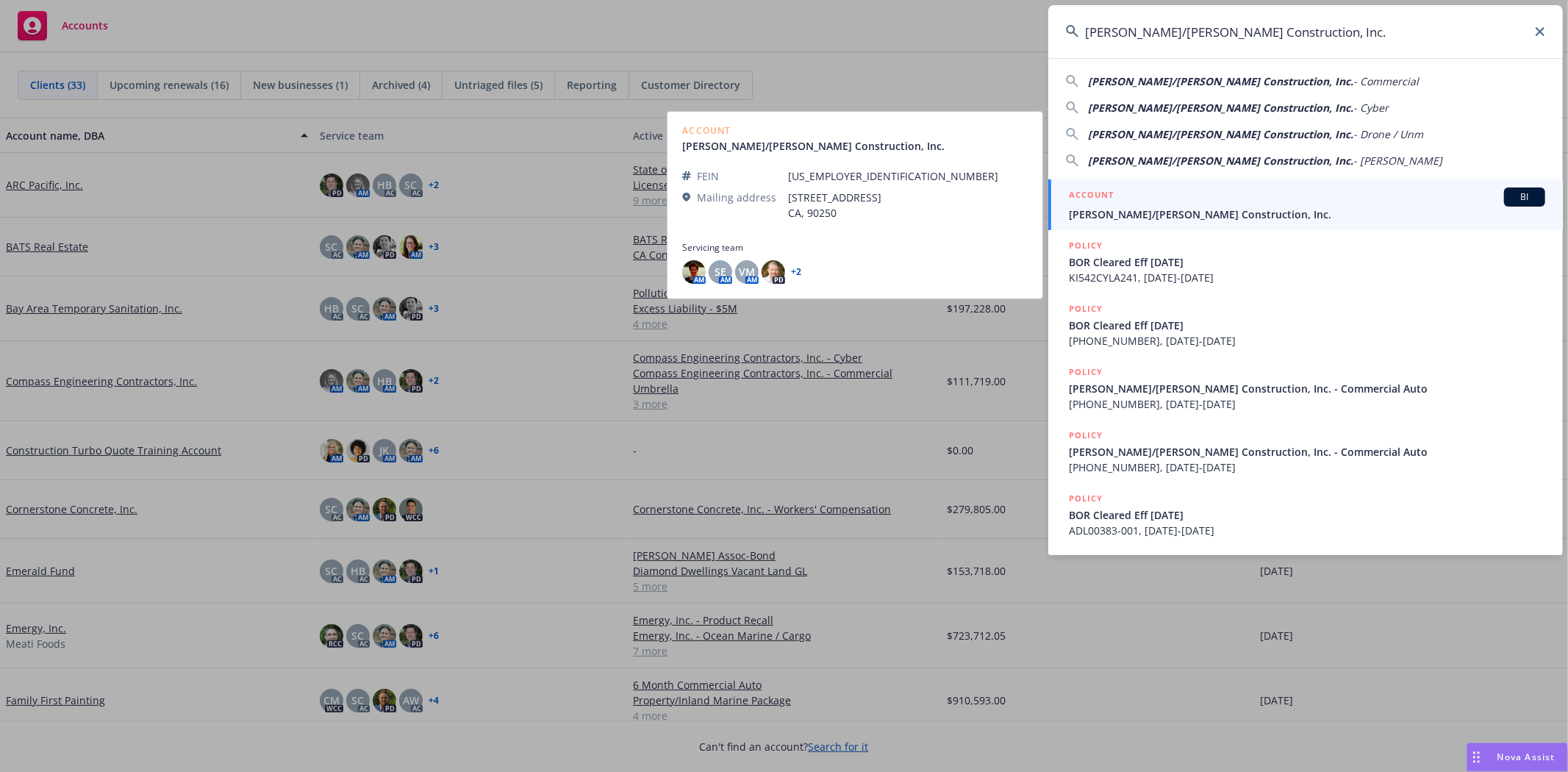
click at [1169, 210] on span "[PERSON_NAME]/[PERSON_NAME] Construction, Inc." at bounding box center [1307, 214] width 476 height 16
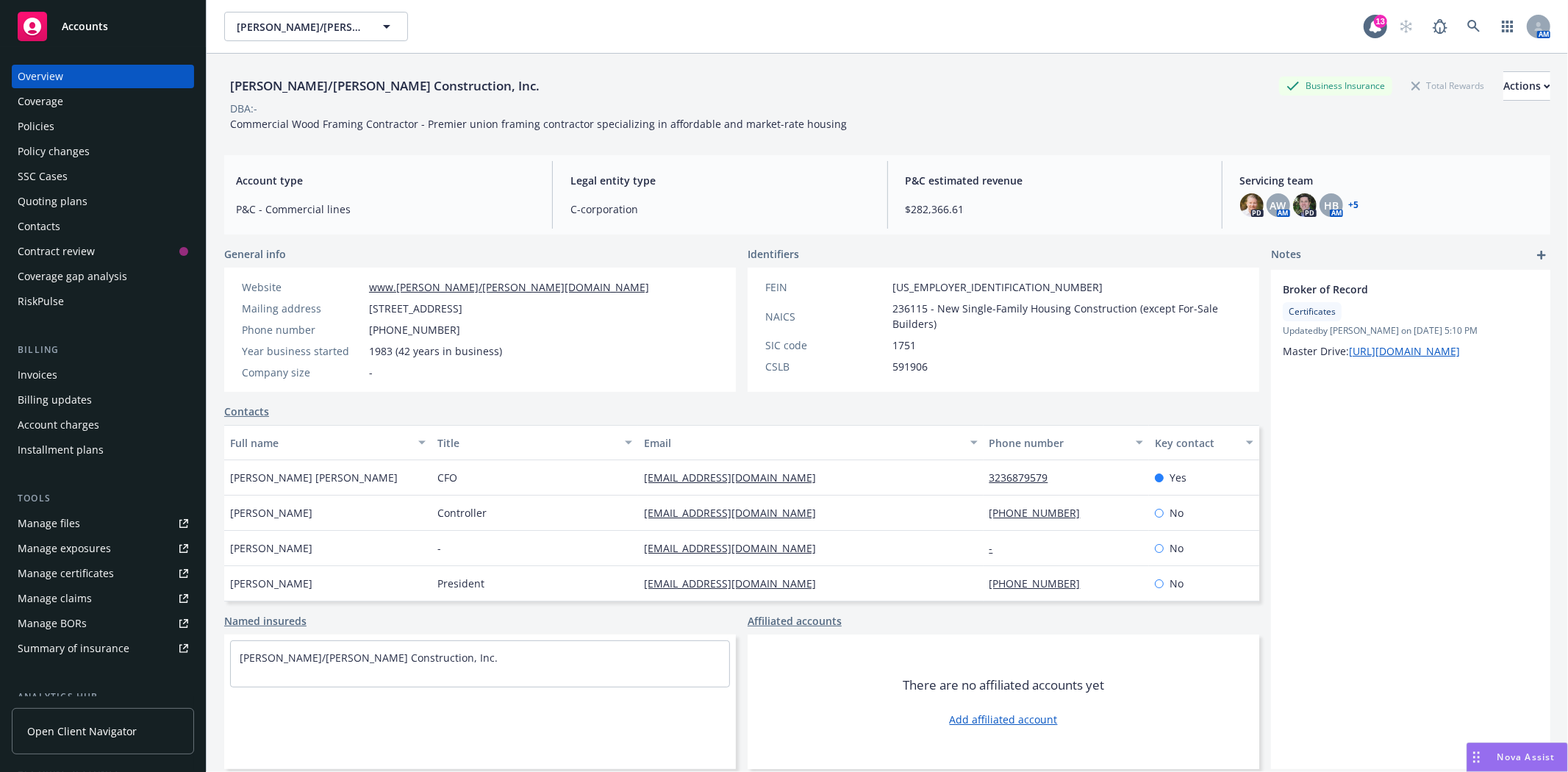
click at [44, 129] on div "Policies" at bounding box center [36, 126] width 37 height 24
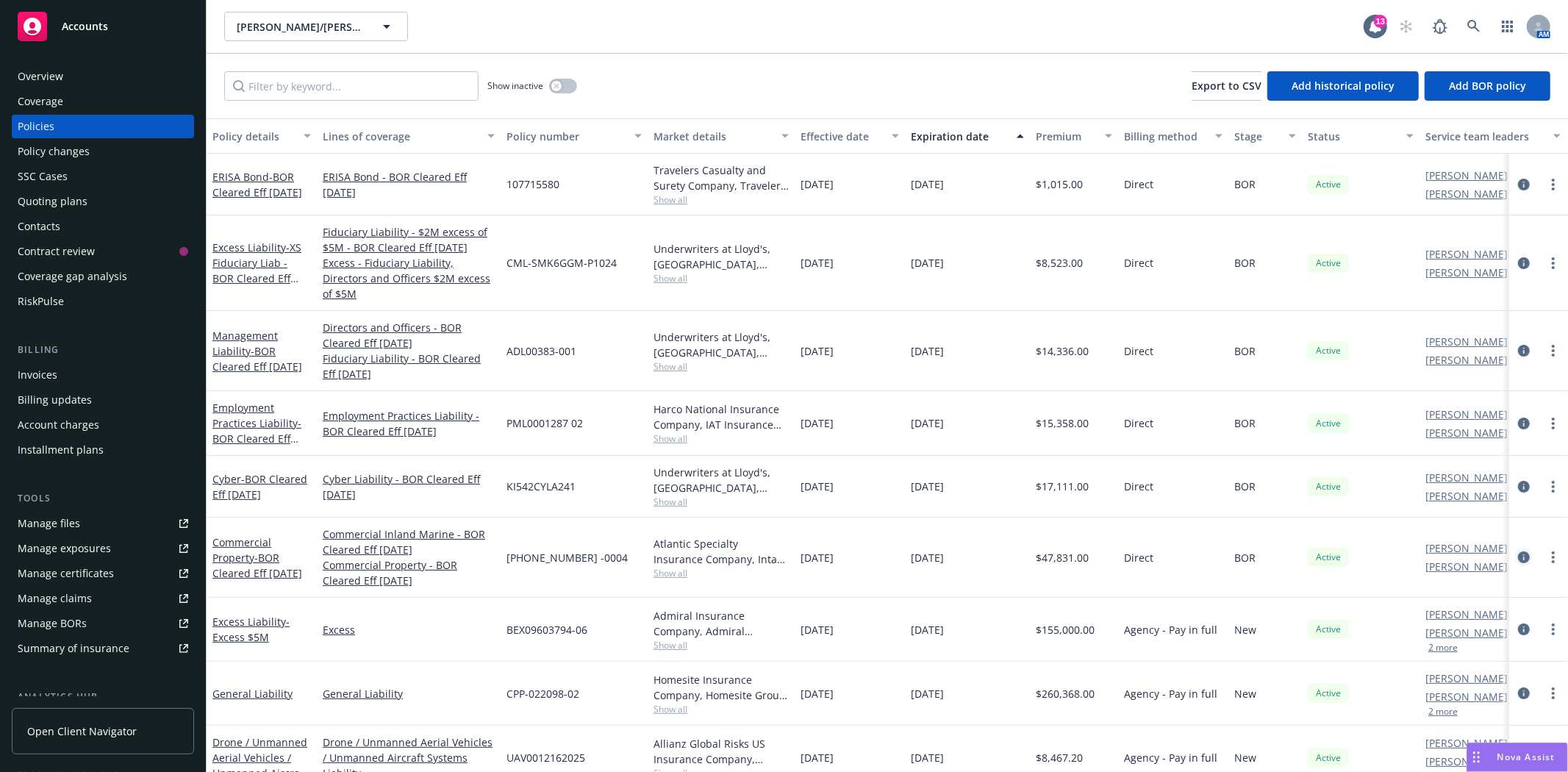
click at [1518, 552] on icon "circleInformation" at bounding box center [1524, 558] width 12 height 12
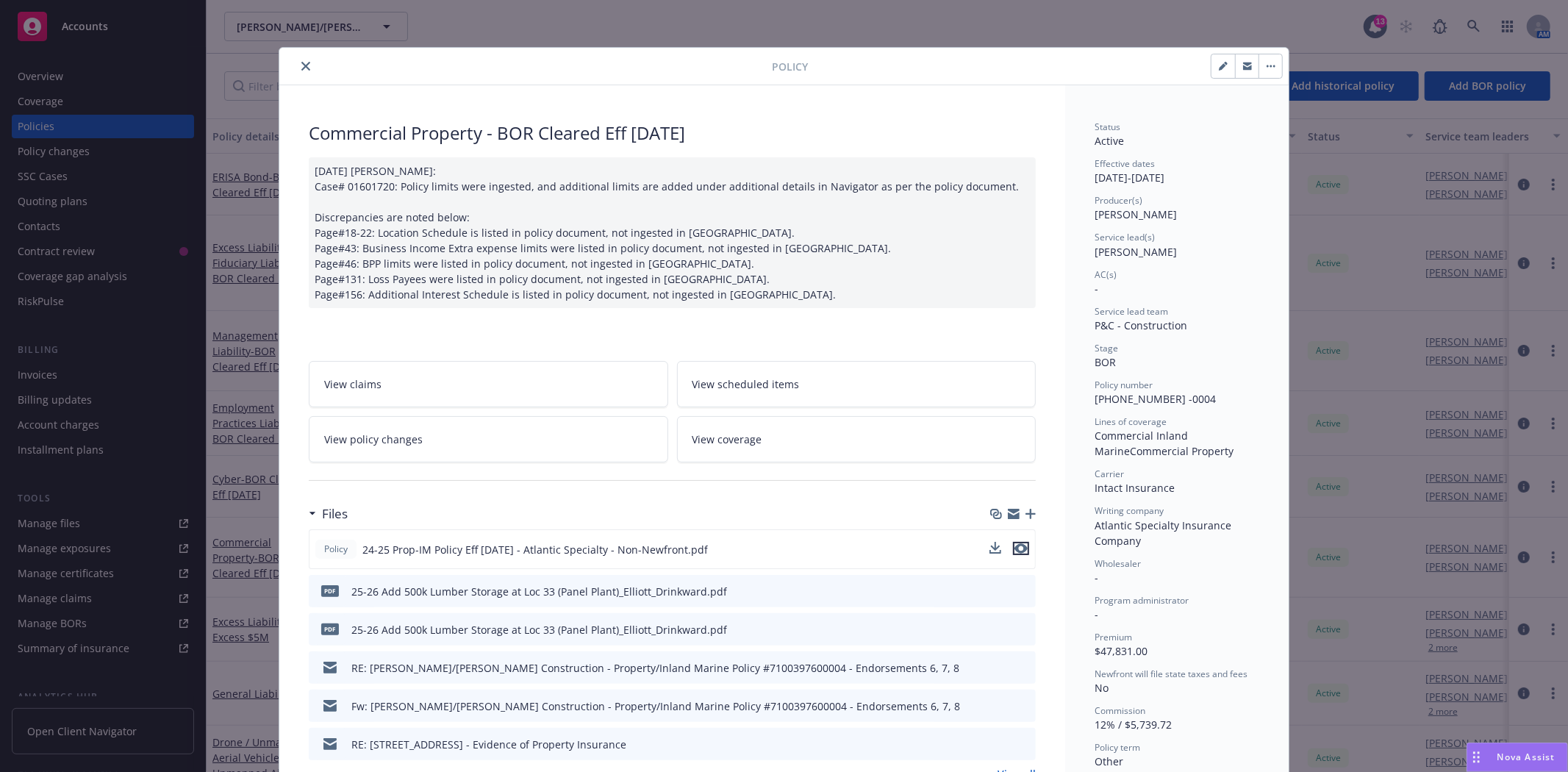
click at [1016, 546] on icon "preview file" at bounding box center [1021, 549] width 13 height 10
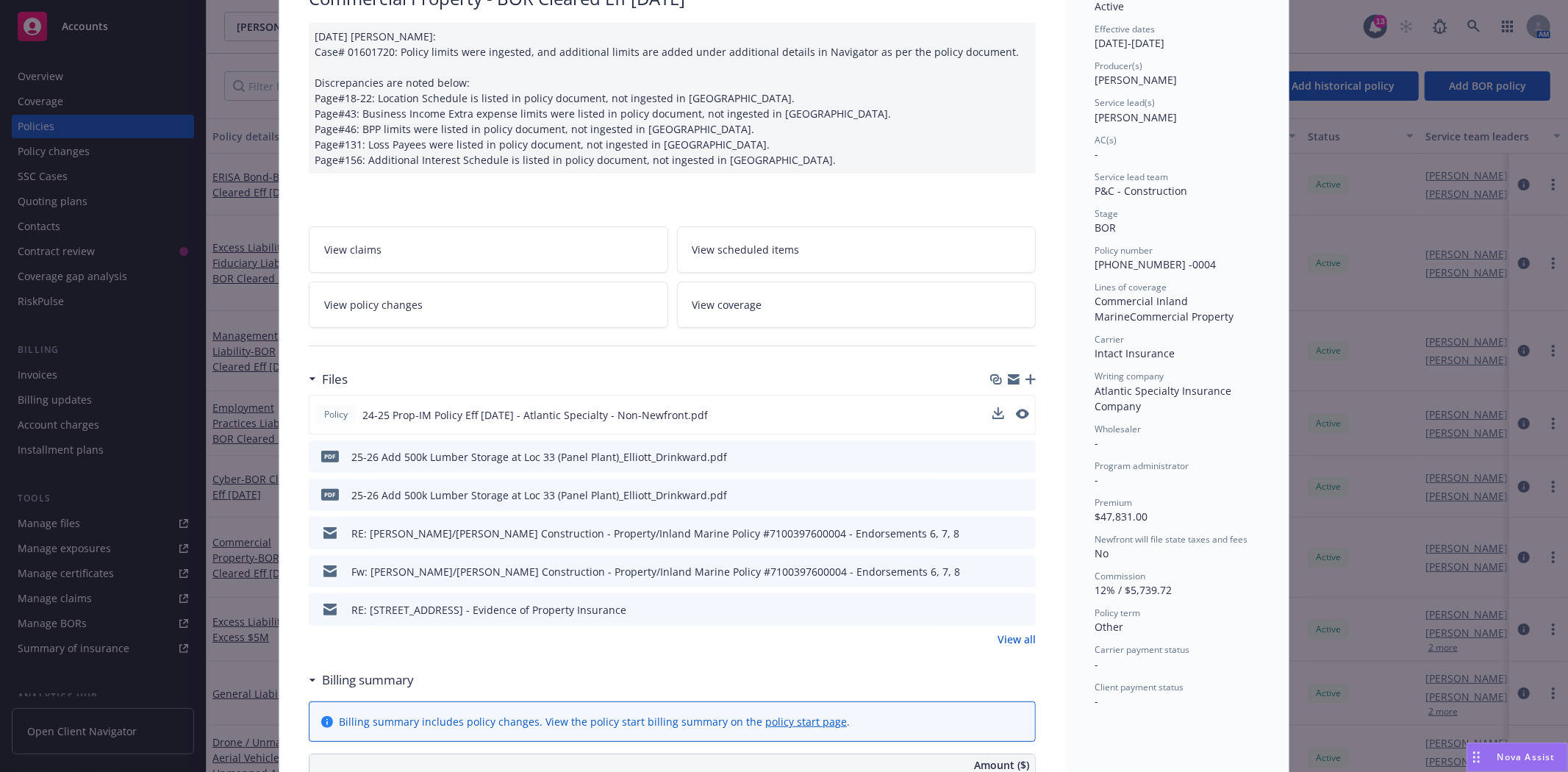
scroll to position [163, 0]
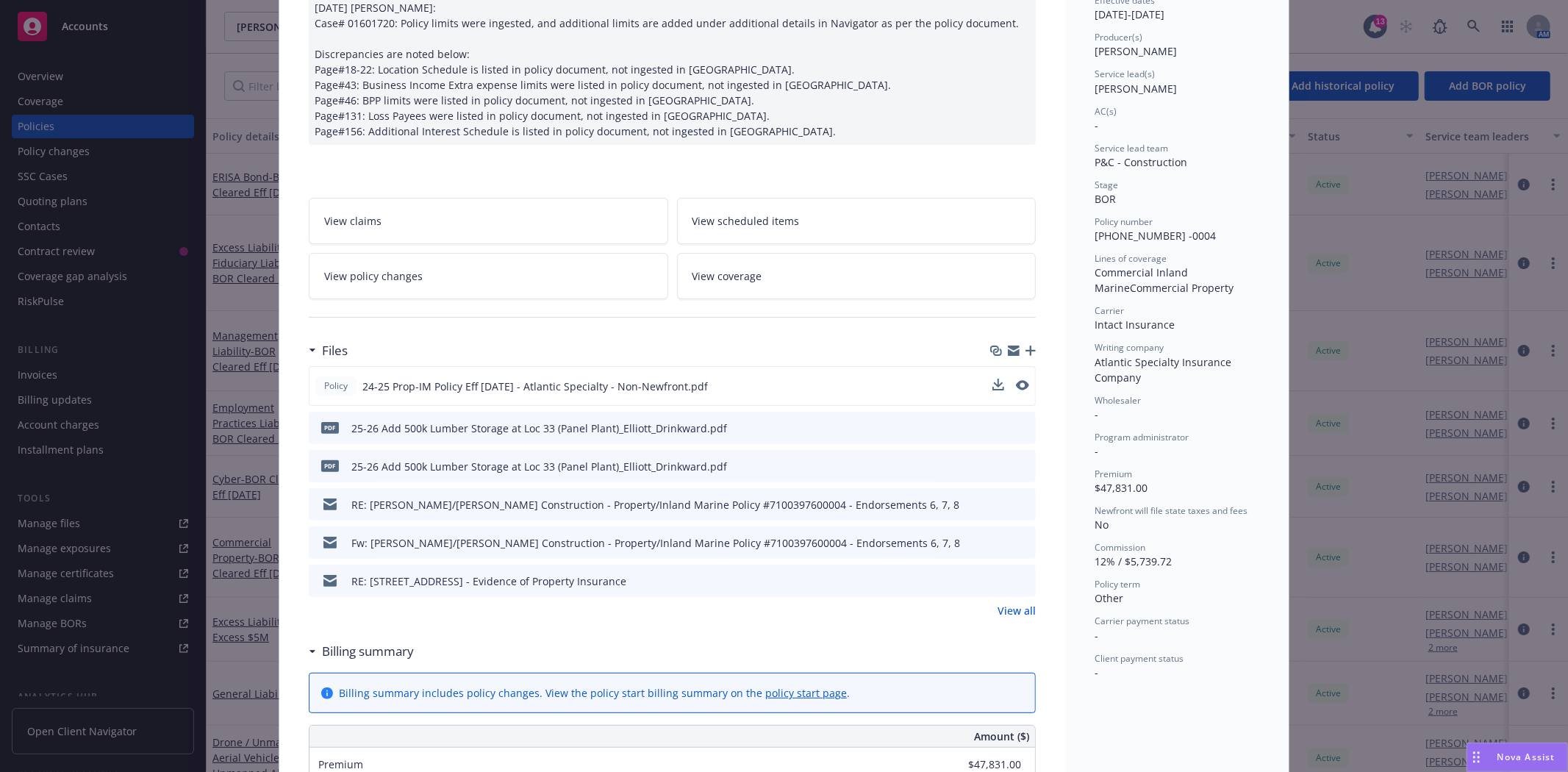
click at [1010, 611] on link "View all" at bounding box center [1017, 611] width 38 height 16
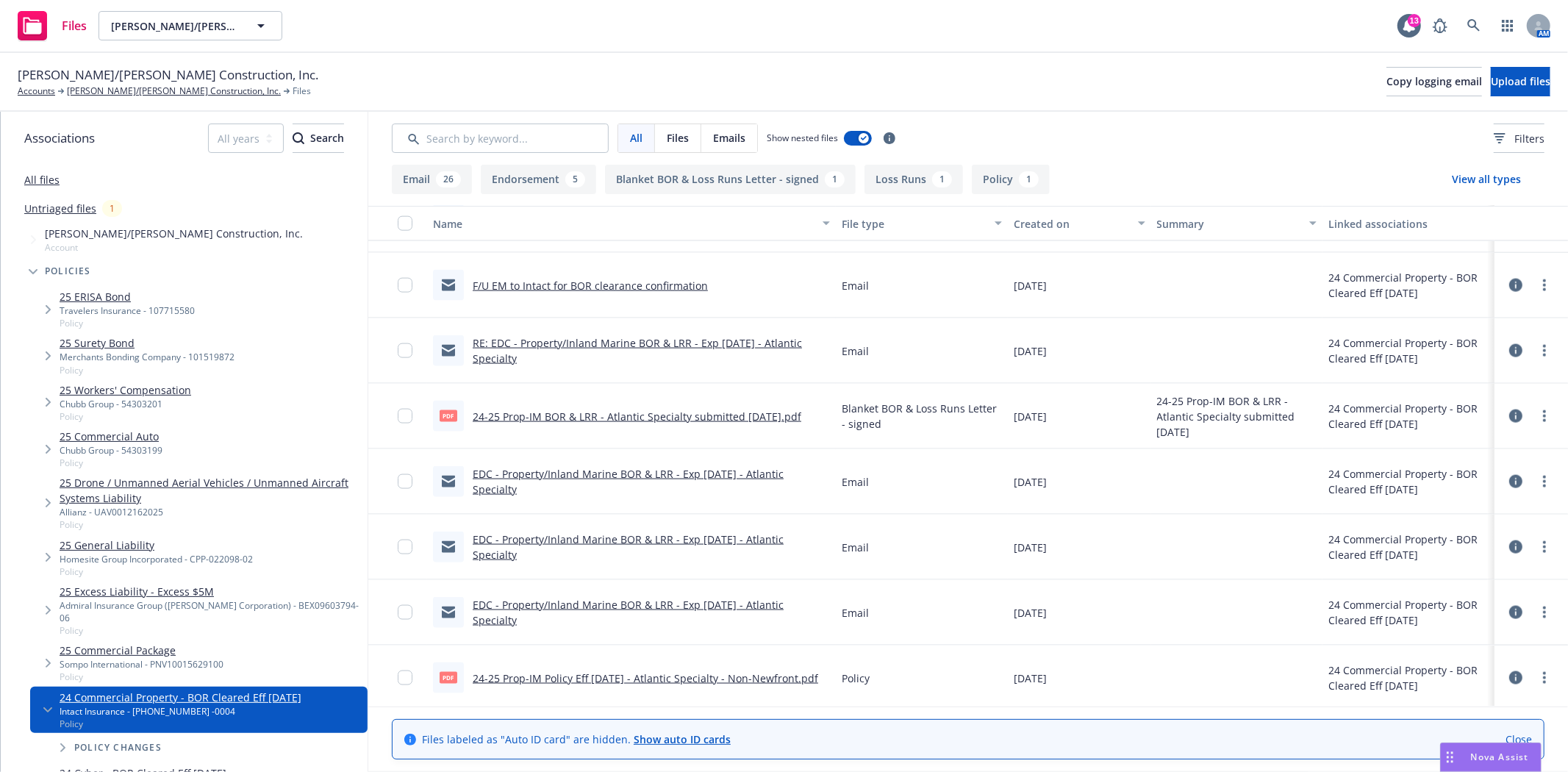
scroll to position [1743, 0]
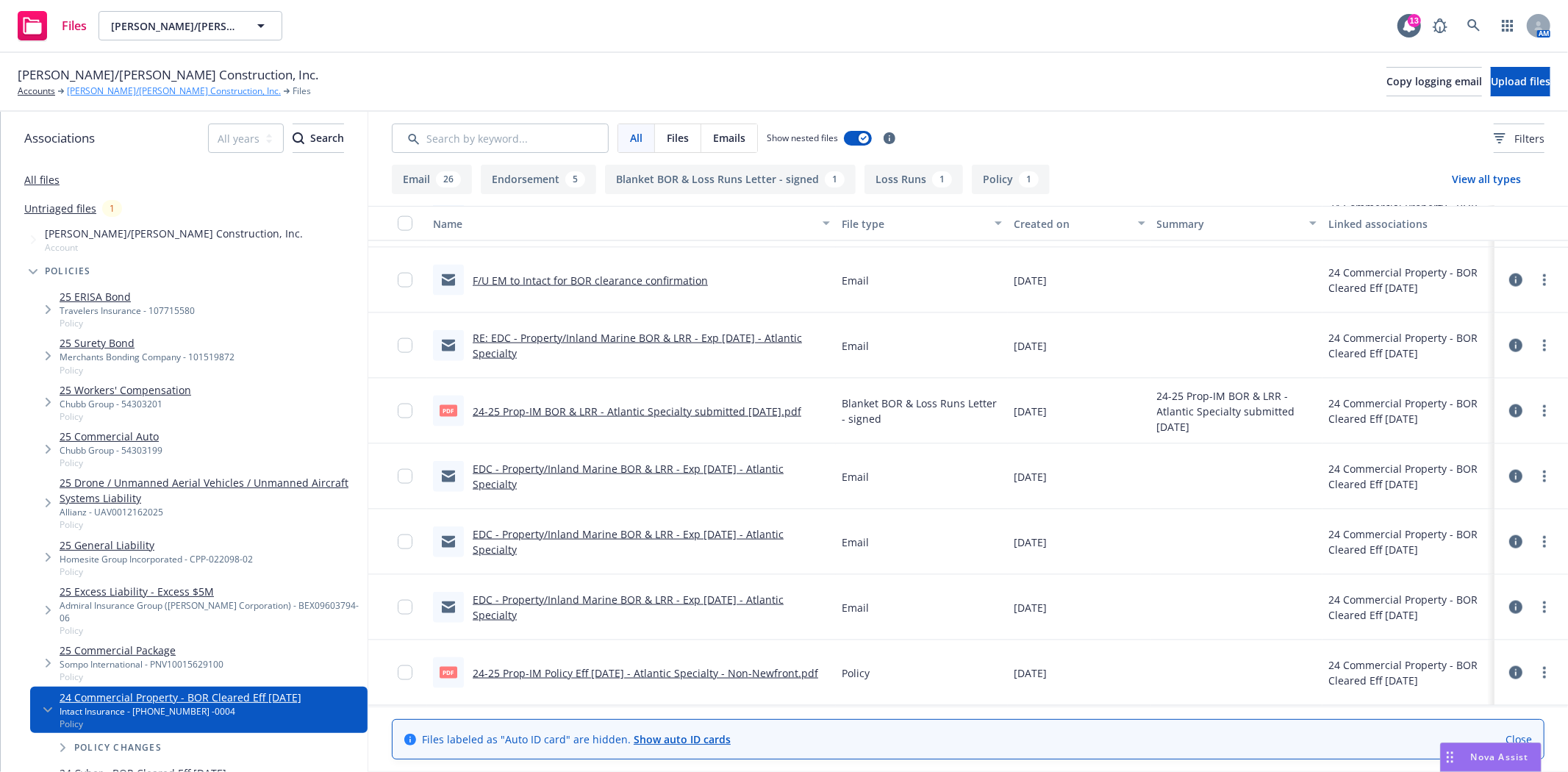
click at [142, 93] on link "[PERSON_NAME]/[PERSON_NAME] Construction, Inc." at bounding box center [174, 91] width 214 height 13
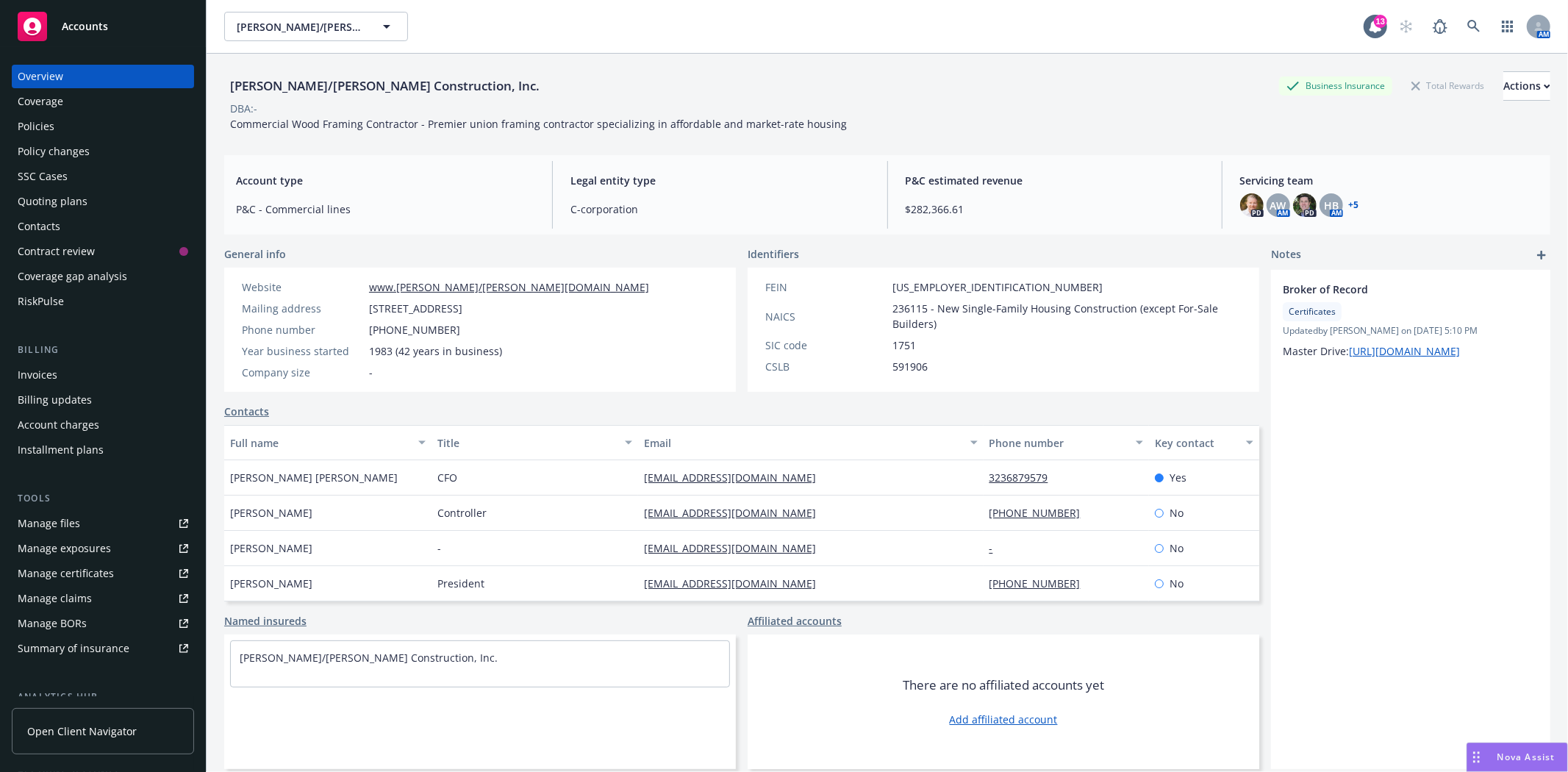
scroll to position [82, 0]
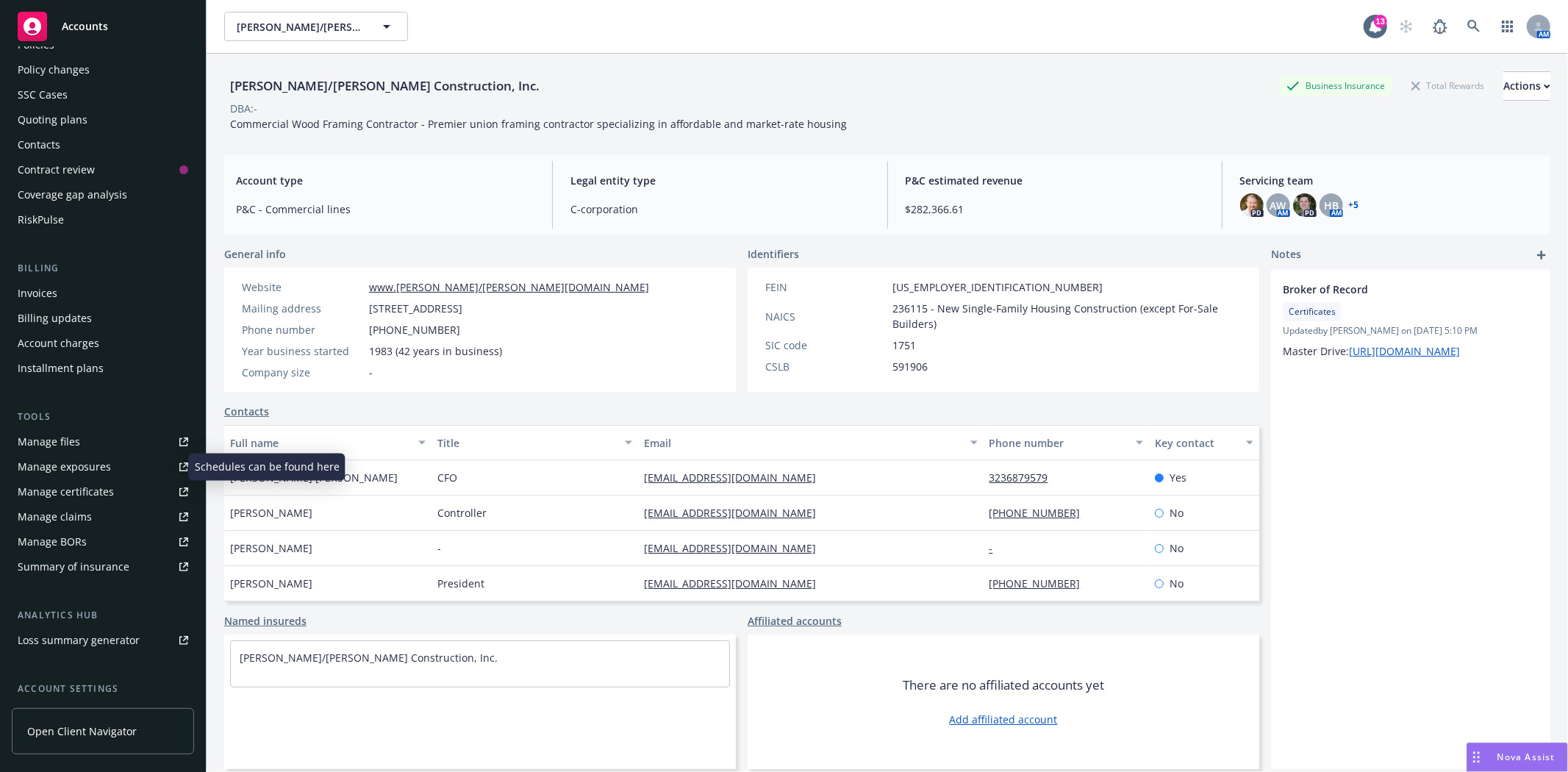
click at [91, 469] on div "Manage exposures" at bounding box center [64, 466] width 93 height 24
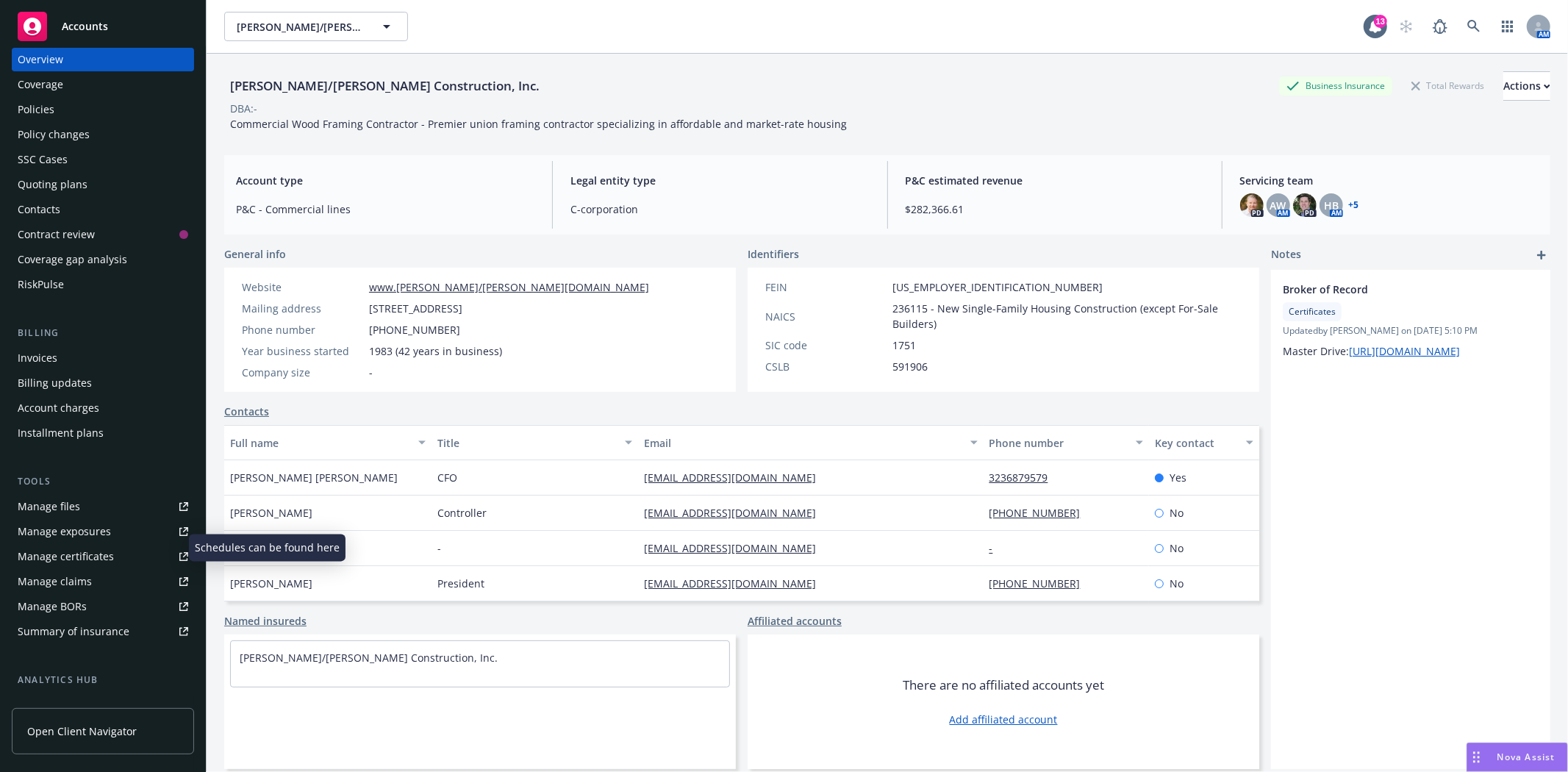
scroll to position [0, 0]
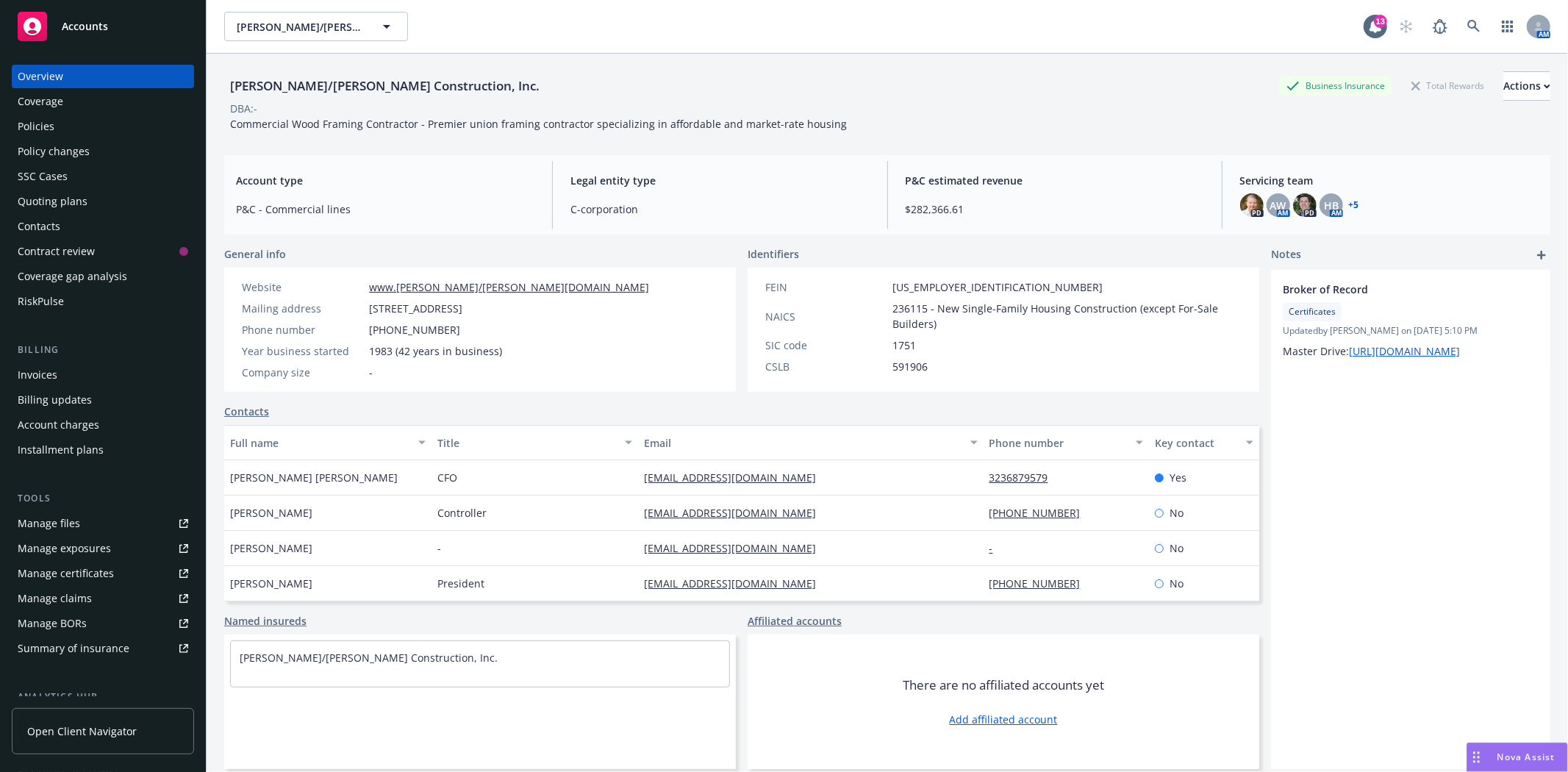
click at [96, 516] on link "Manage files" at bounding box center [103, 523] width 182 height 24
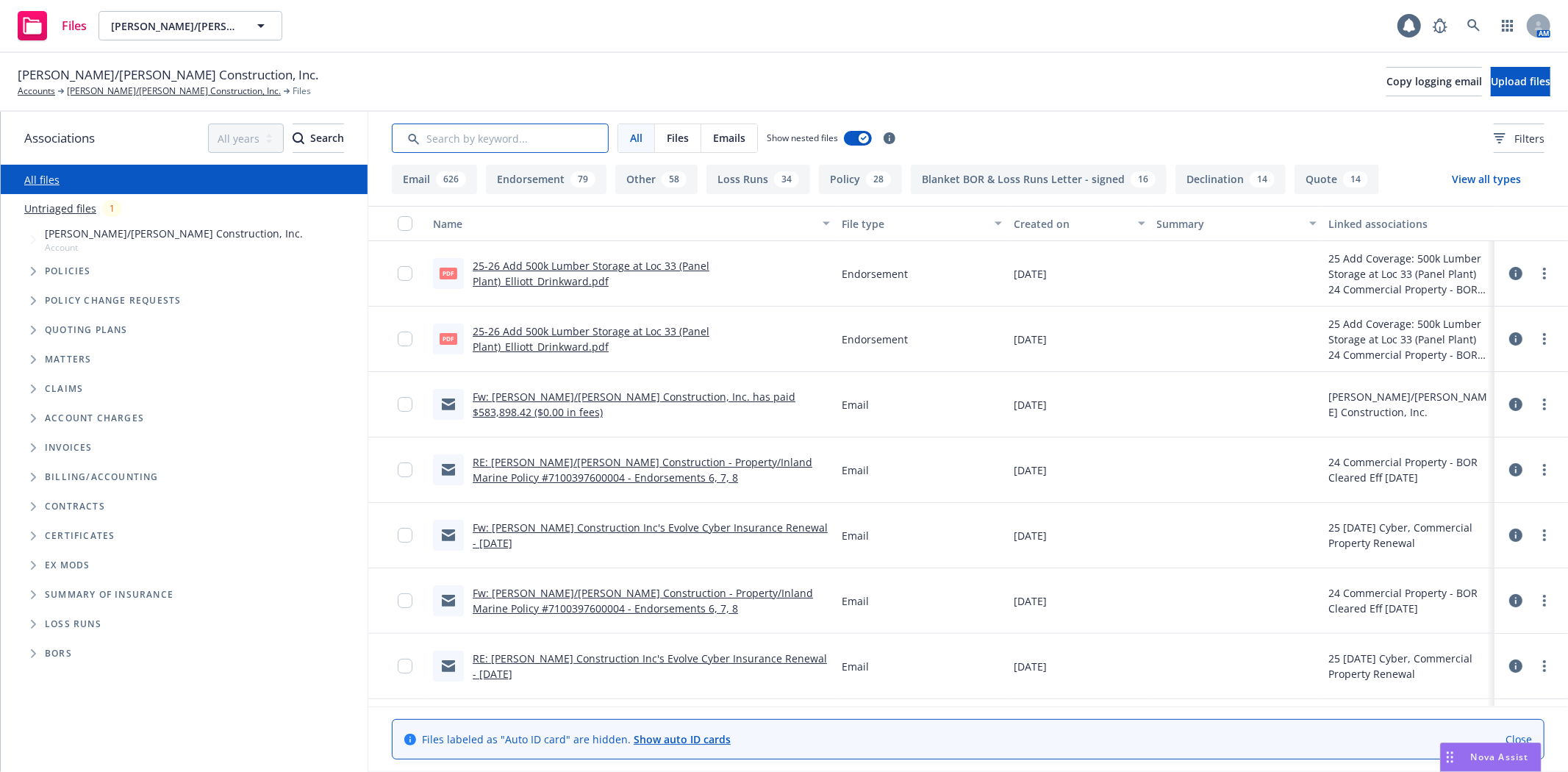
click at [458, 125] on input "Search by keyword..." at bounding box center [500, 139] width 217 height 30
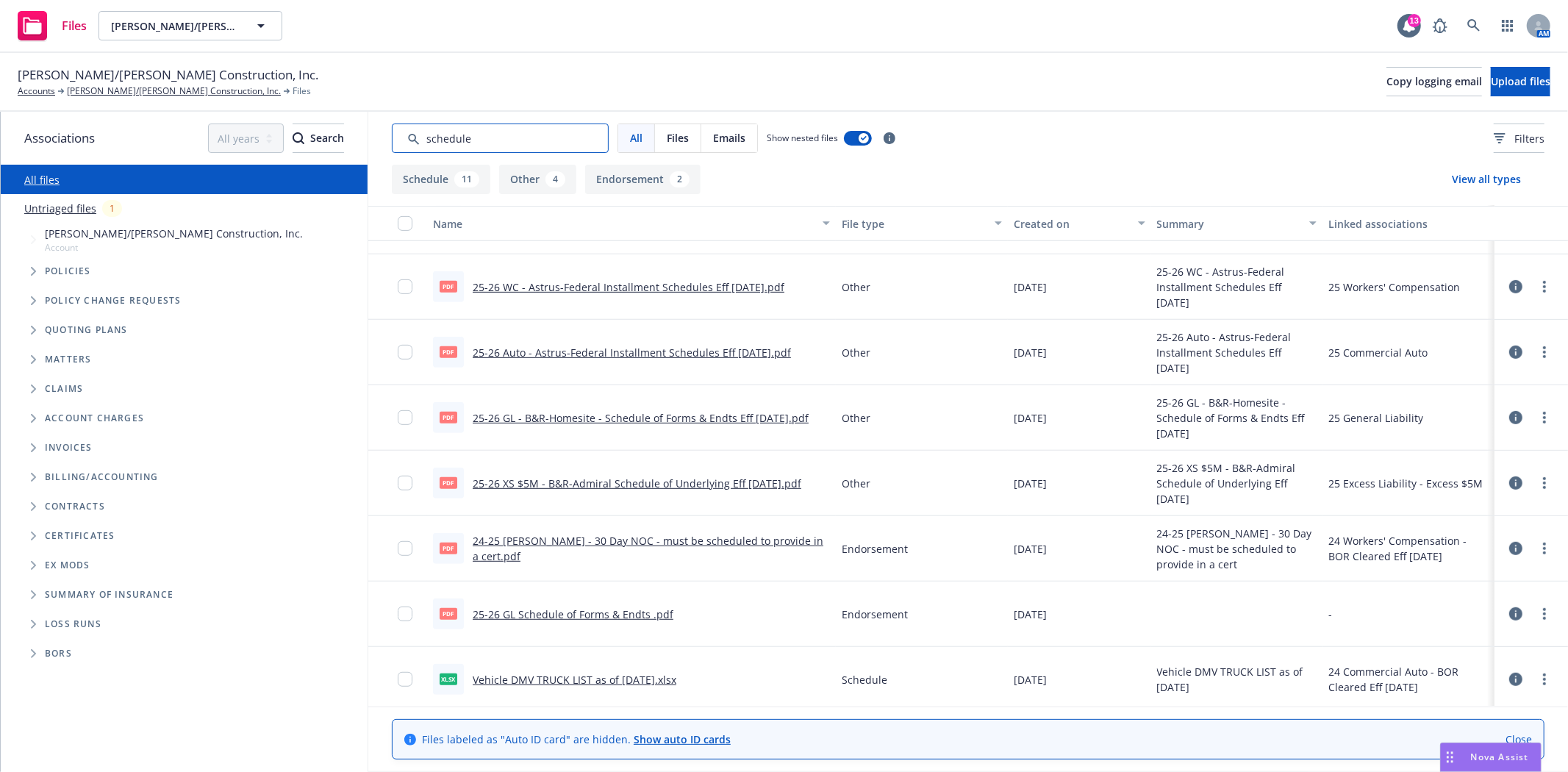
scroll to position [642, 0]
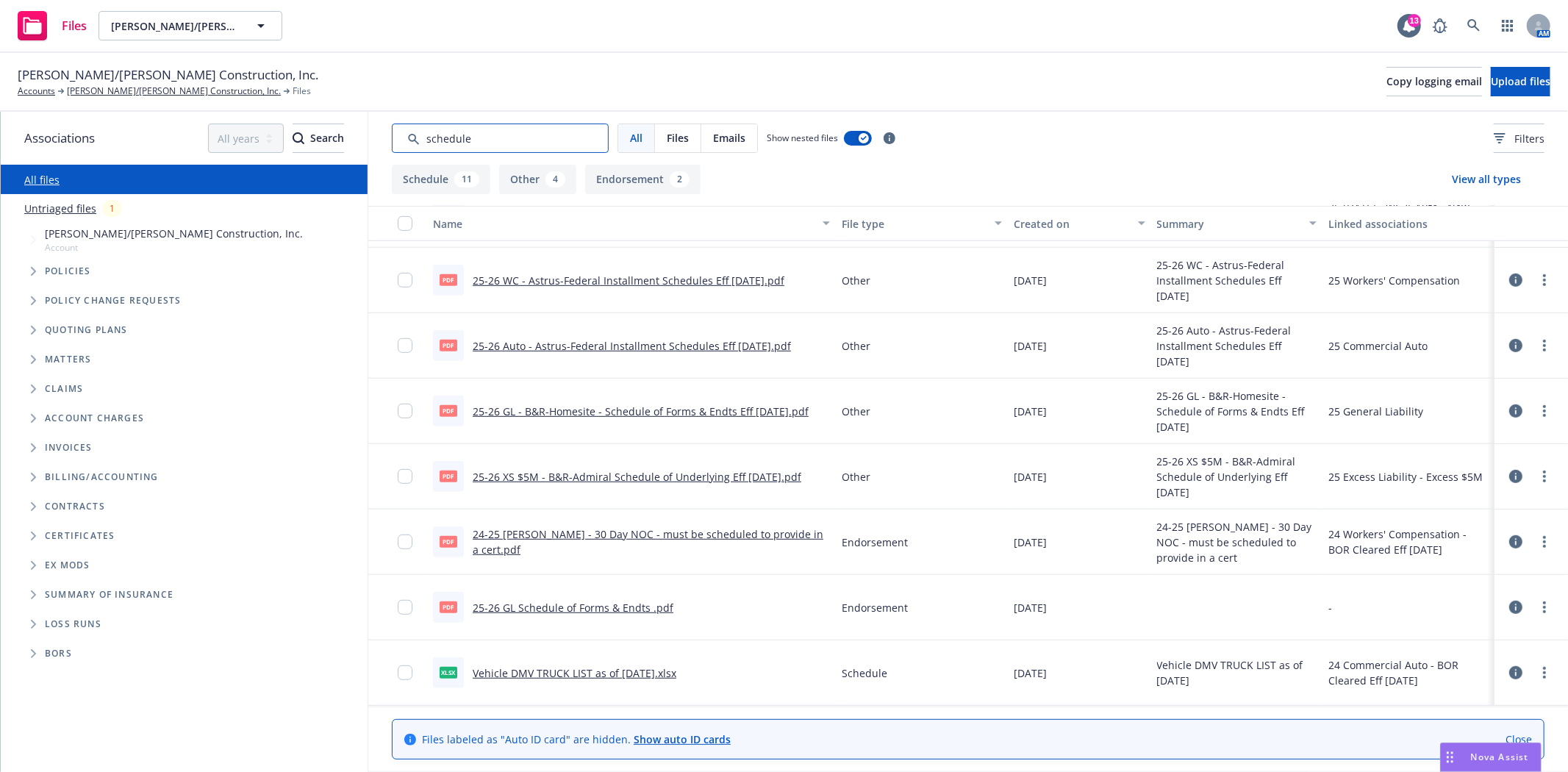
click at [435, 144] on input "Search by keyword..." at bounding box center [500, 139] width 217 height 30
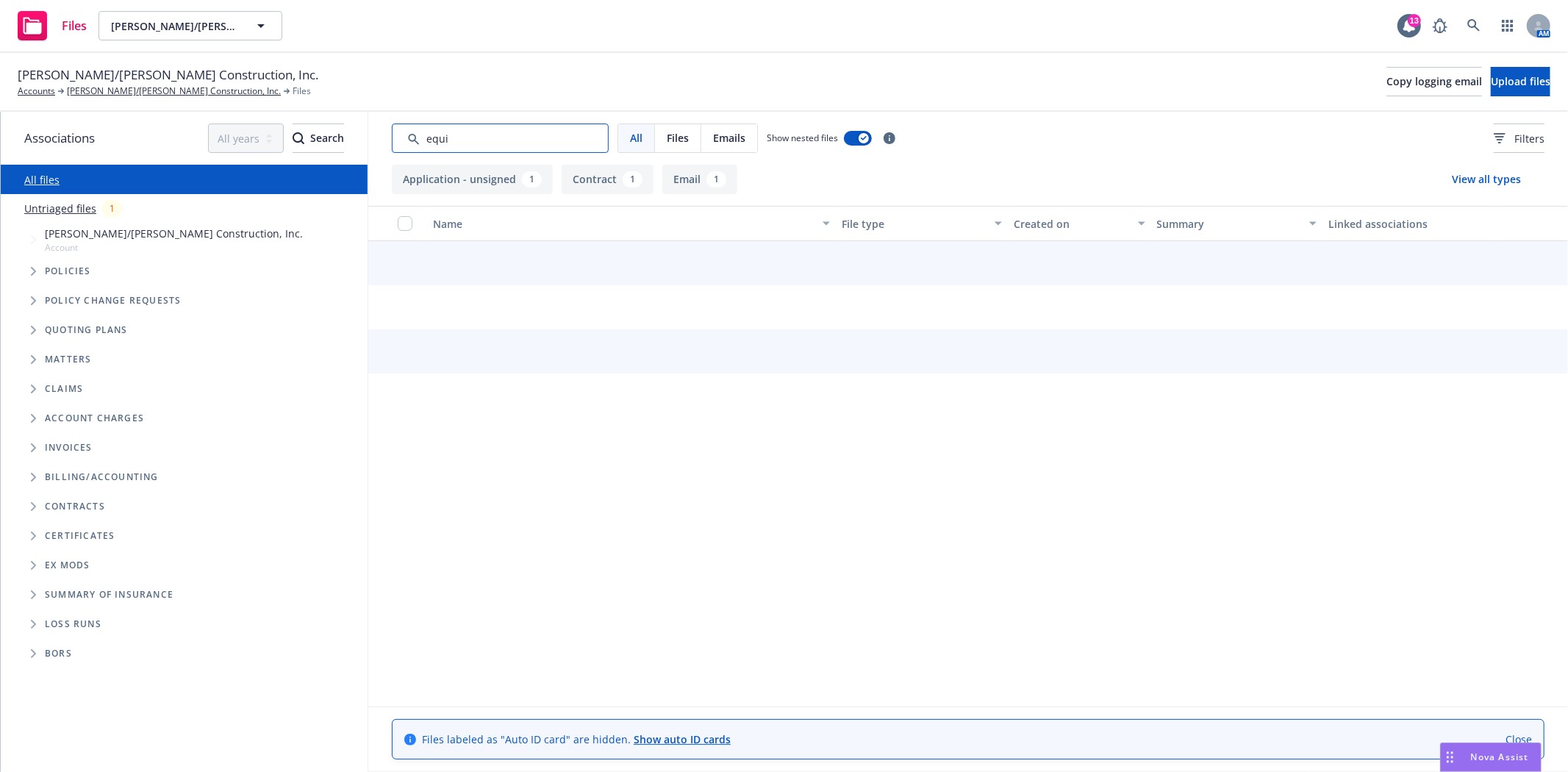
scroll to position [0, 0]
type input "equipment"
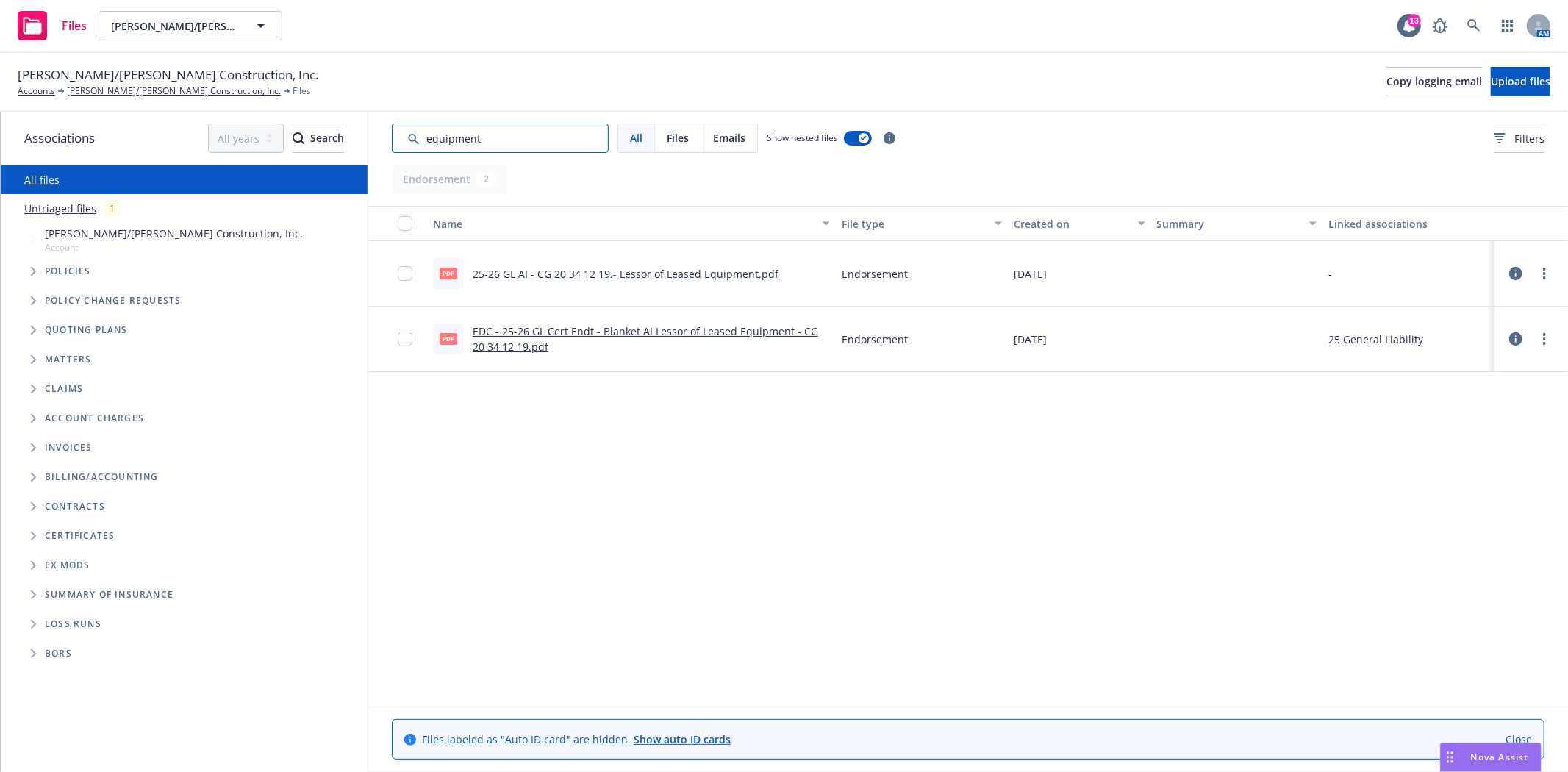
click at [445, 140] on input "Search by keyword..." at bounding box center [500, 139] width 217 height 30
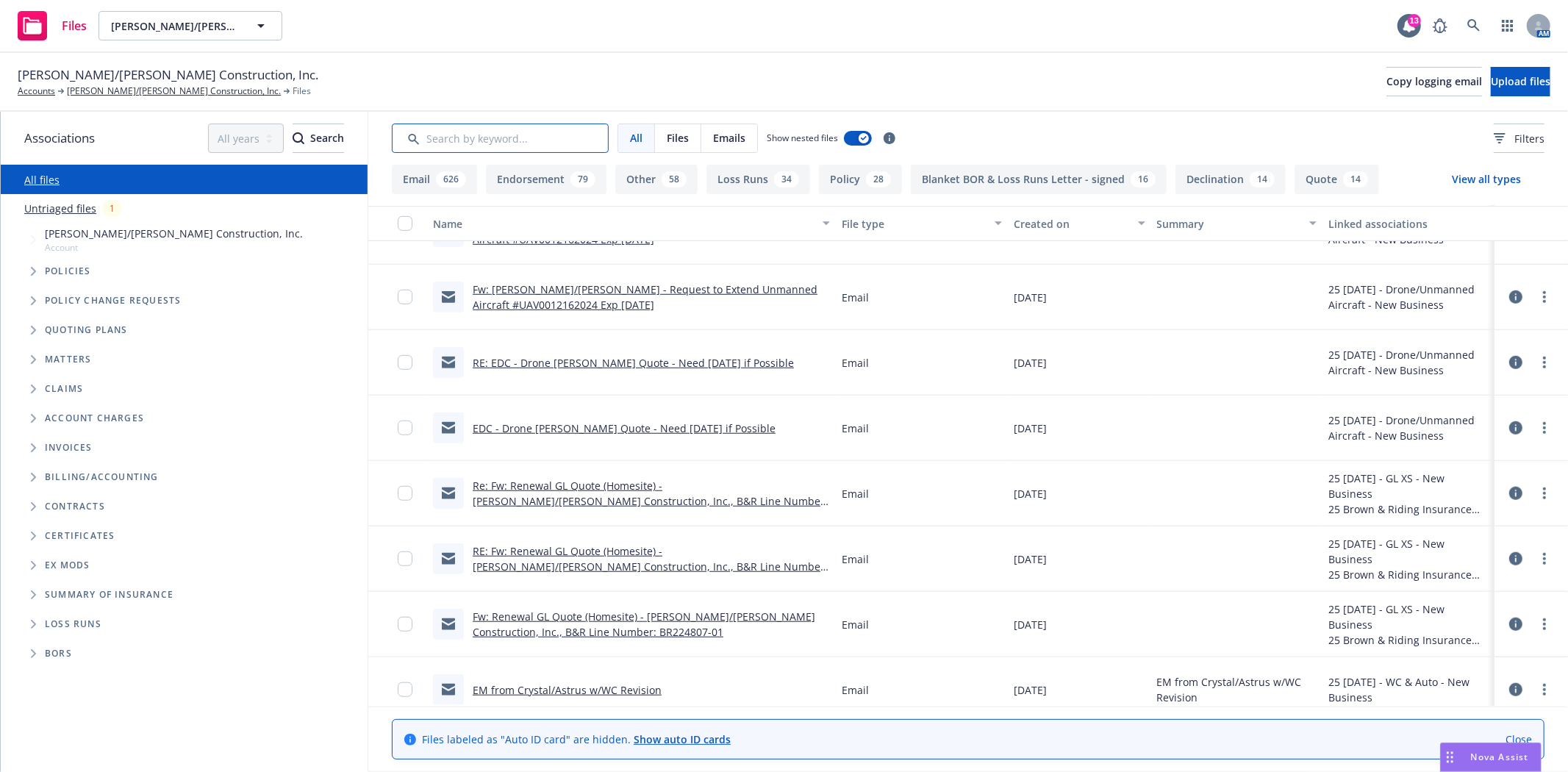
scroll to position [19863, 0]
